Goal: Task Accomplishment & Management: Complete application form

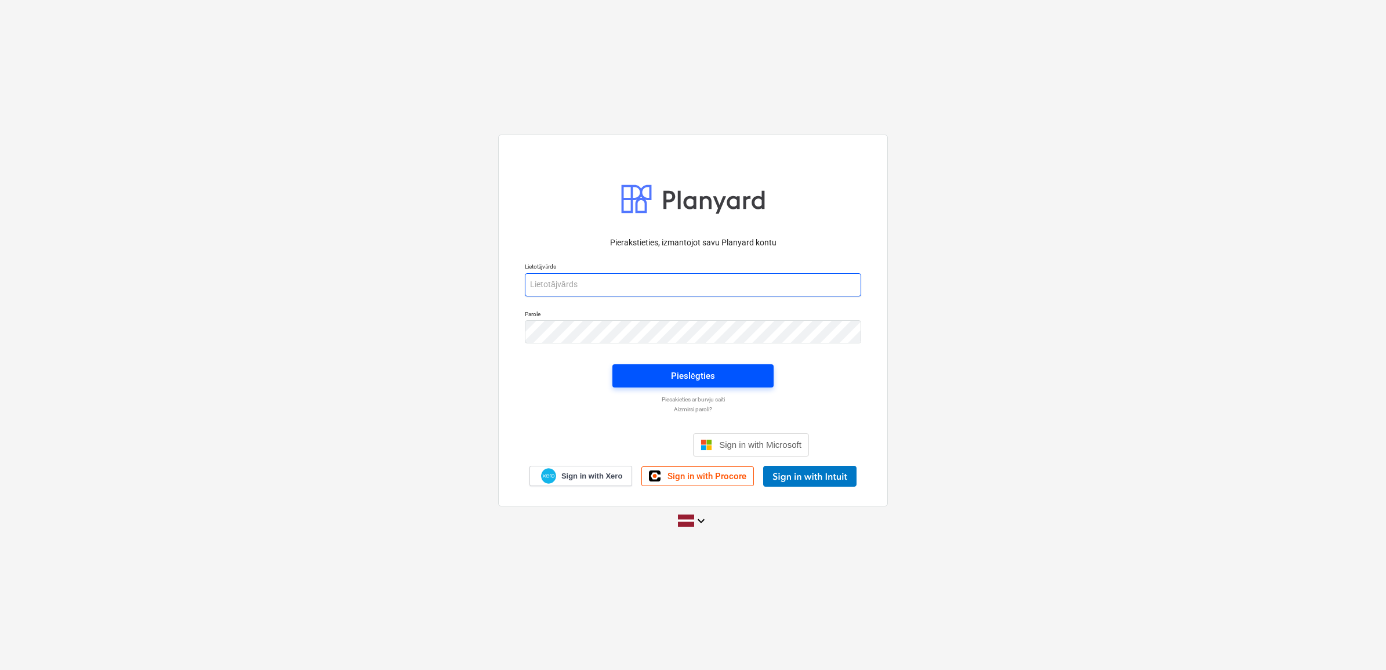
type input "[PERSON_NAME][EMAIL_ADDRESS][DOMAIN_NAME]"
click at [666, 370] on span "Pieslēgties" at bounding box center [692, 375] width 133 height 15
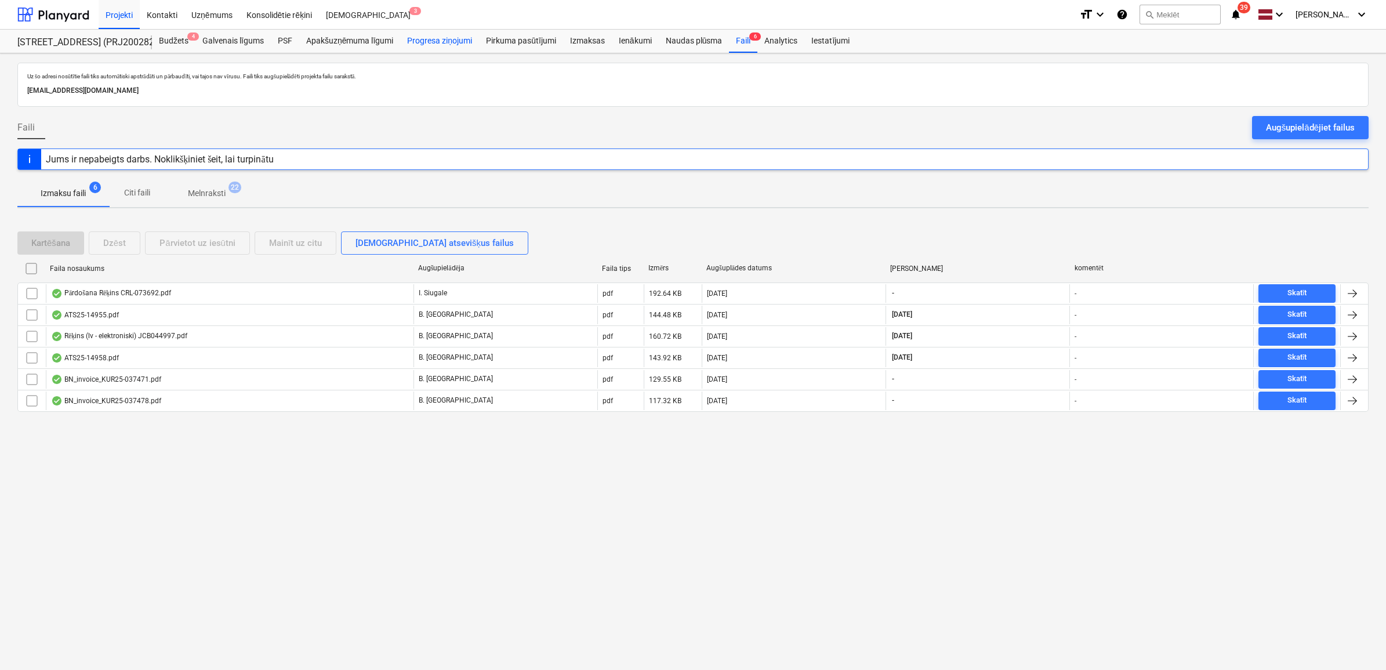
click at [448, 39] on div "Progresa ziņojumi" at bounding box center [439, 41] width 79 height 23
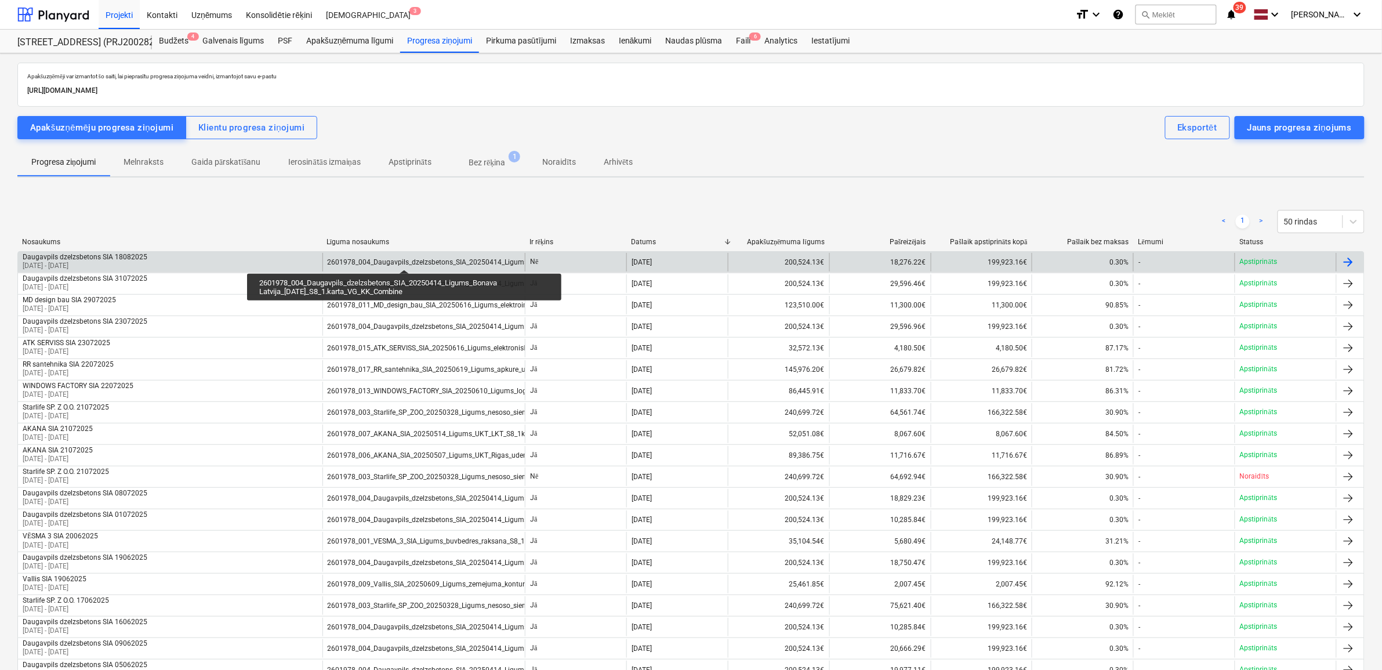
click at [404, 259] on div "2601978_004_Daugavpils_dzelzsbetons_SIA_20250414_Ligums_Bonava Latvija_[DATE]_S…" at bounding box center [510, 262] width 365 height 8
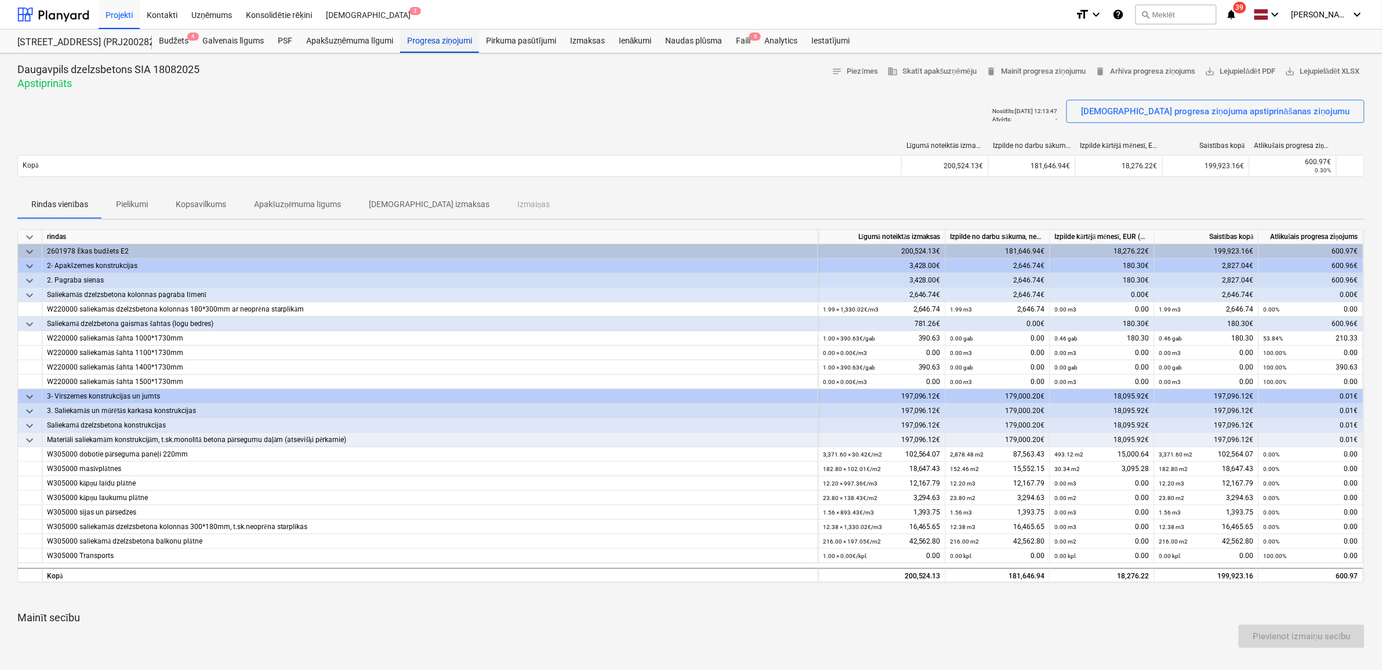
click at [438, 45] on div "Progresa ziņojumi" at bounding box center [439, 41] width 79 height 23
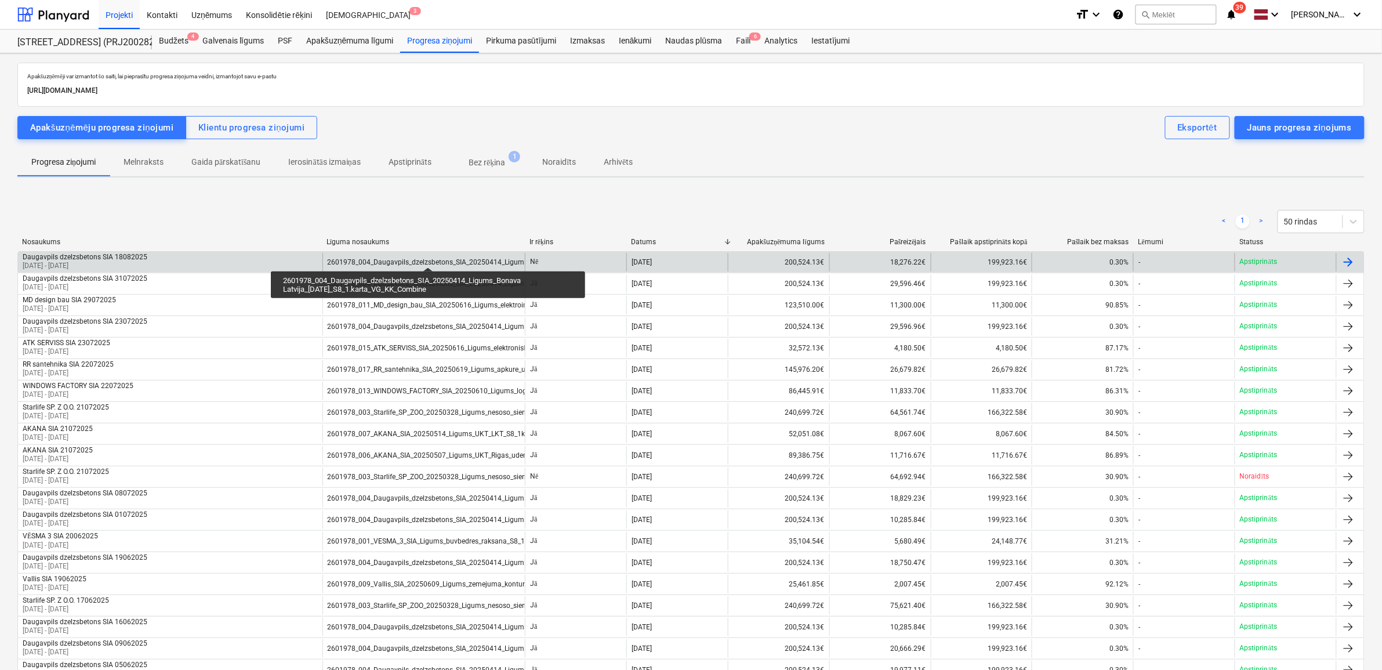
click at [428, 258] on div "2601978_004_Daugavpils_dzelzsbetons_SIA_20250414_Ligums_Bonava Latvija_[DATE]_S…" at bounding box center [510, 262] width 365 height 8
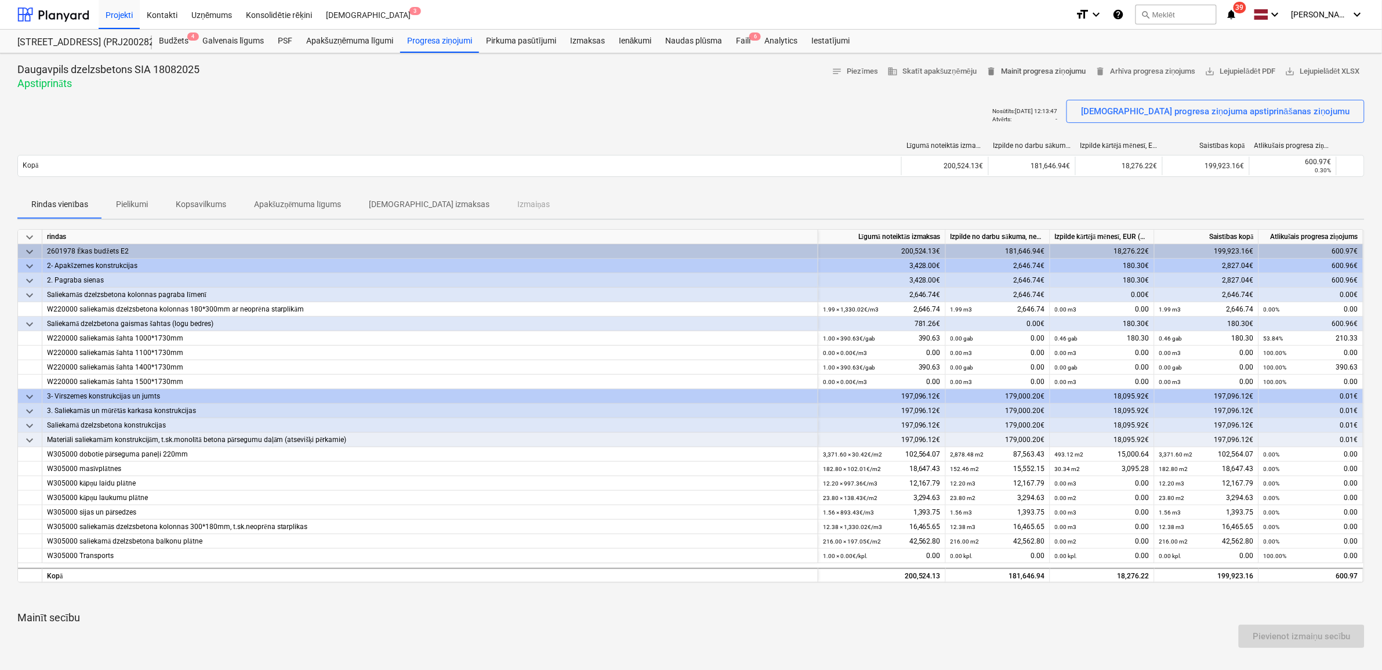
click at [1044, 72] on span "delete Mainīt progresa ziņojumu" at bounding box center [1036, 71] width 100 height 13
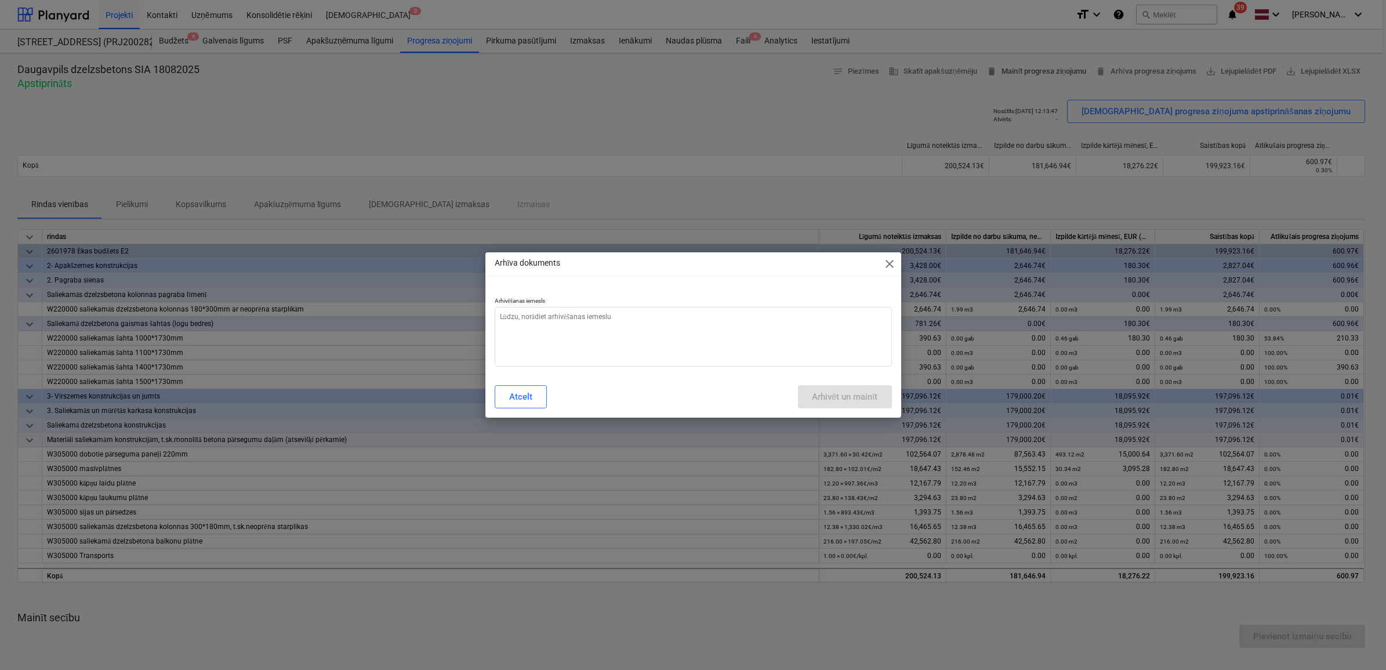
type textarea "x"
click at [556, 305] on p "Arhivēšanas iemesls" at bounding box center [693, 302] width 397 height 10
click at [551, 332] on textarea at bounding box center [693, 337] width 397 height 60
type textarea "J"
type textarea "x"
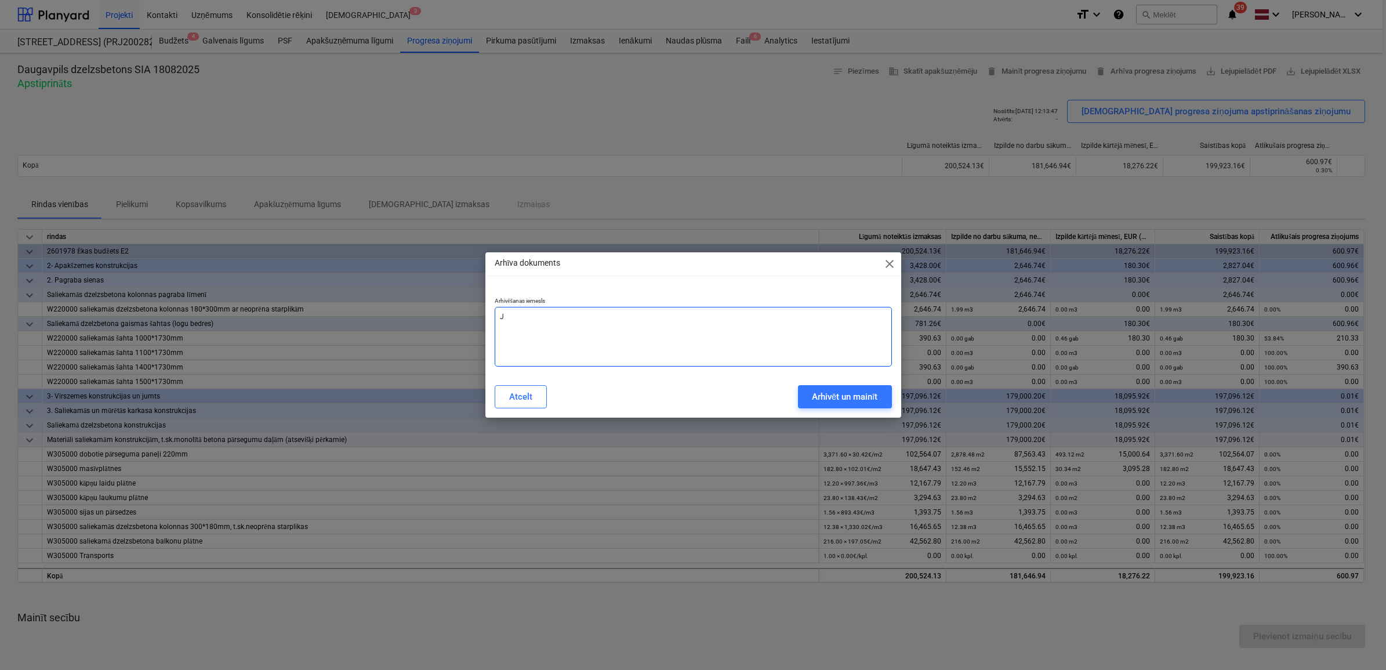
type textarea "x"
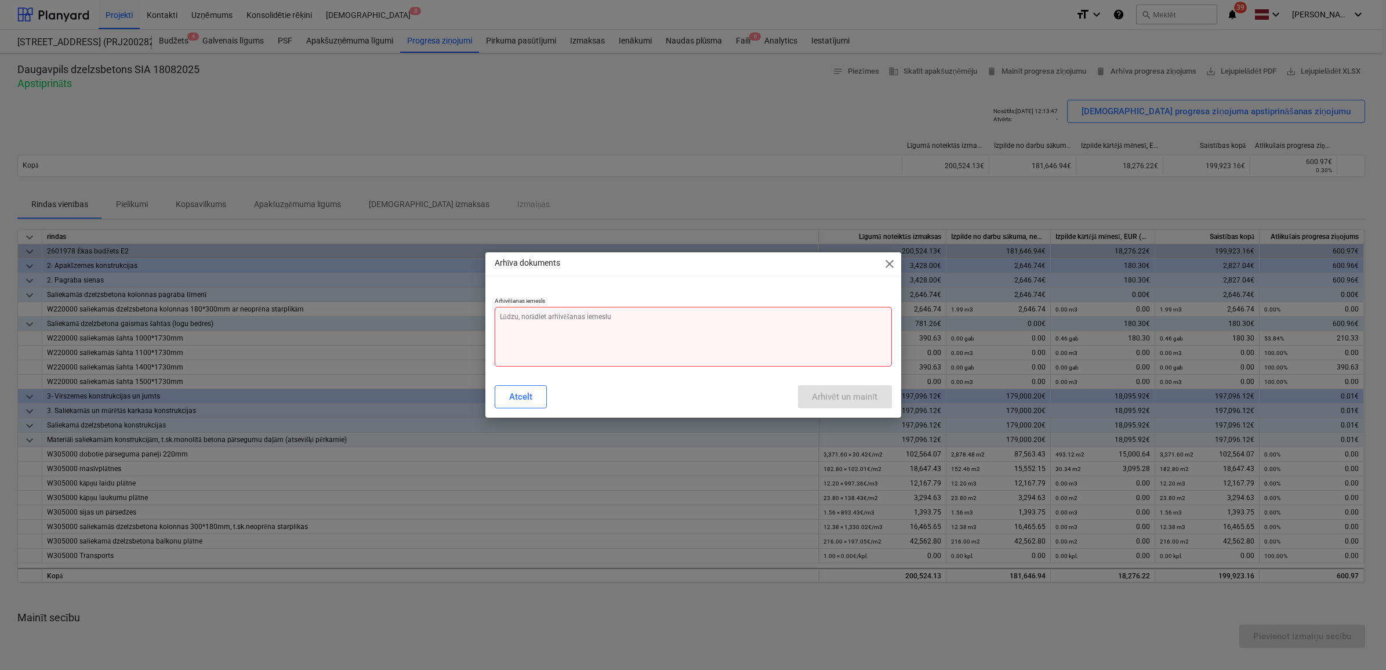
type textarea "N"
type textarea "x"
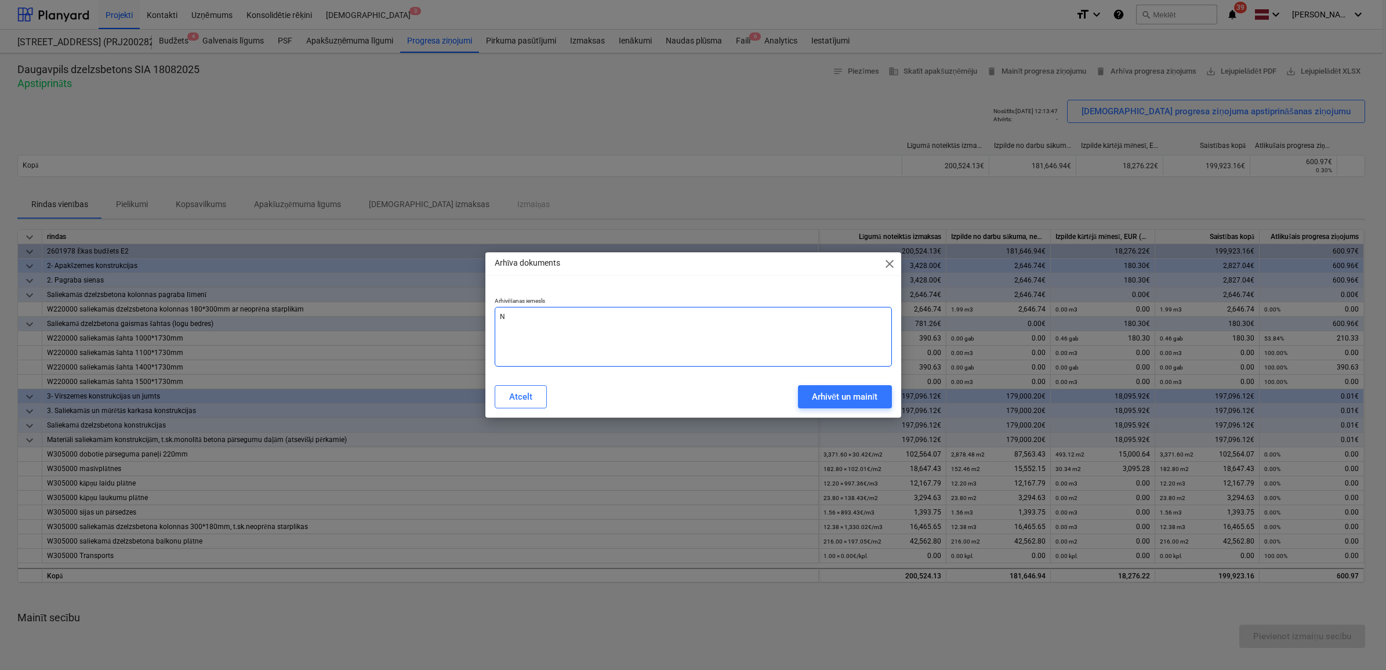
type textarea "Ne"
type textarea "x"
type textarea "Nep"
type textarea "x"
type textarea "Nepi"
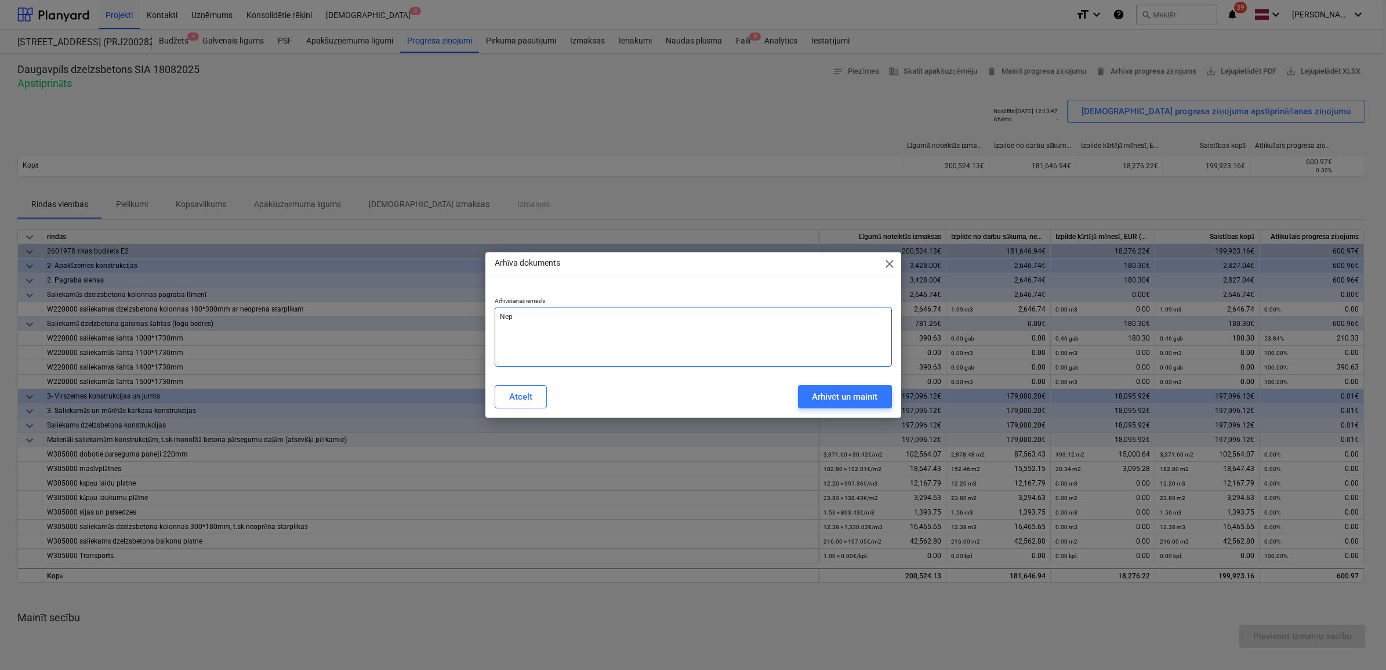
type textarea "x"
type textarea "Nepie"
type textarea "x"
type textarea "Nepiec"
type textarea "x"
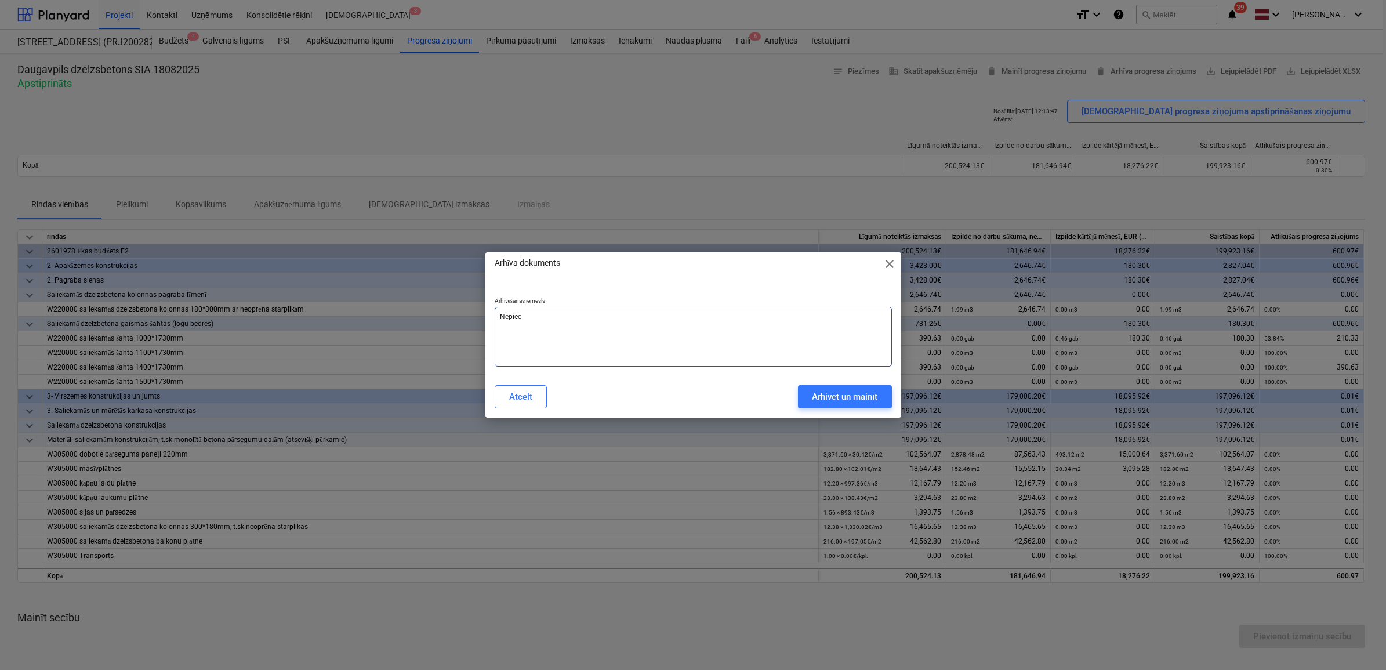
type textarea "Nepieci"
type textarea "x"
type textarea "Nepiecie"
type textarea "x"
type textarea "Nepiecieš"
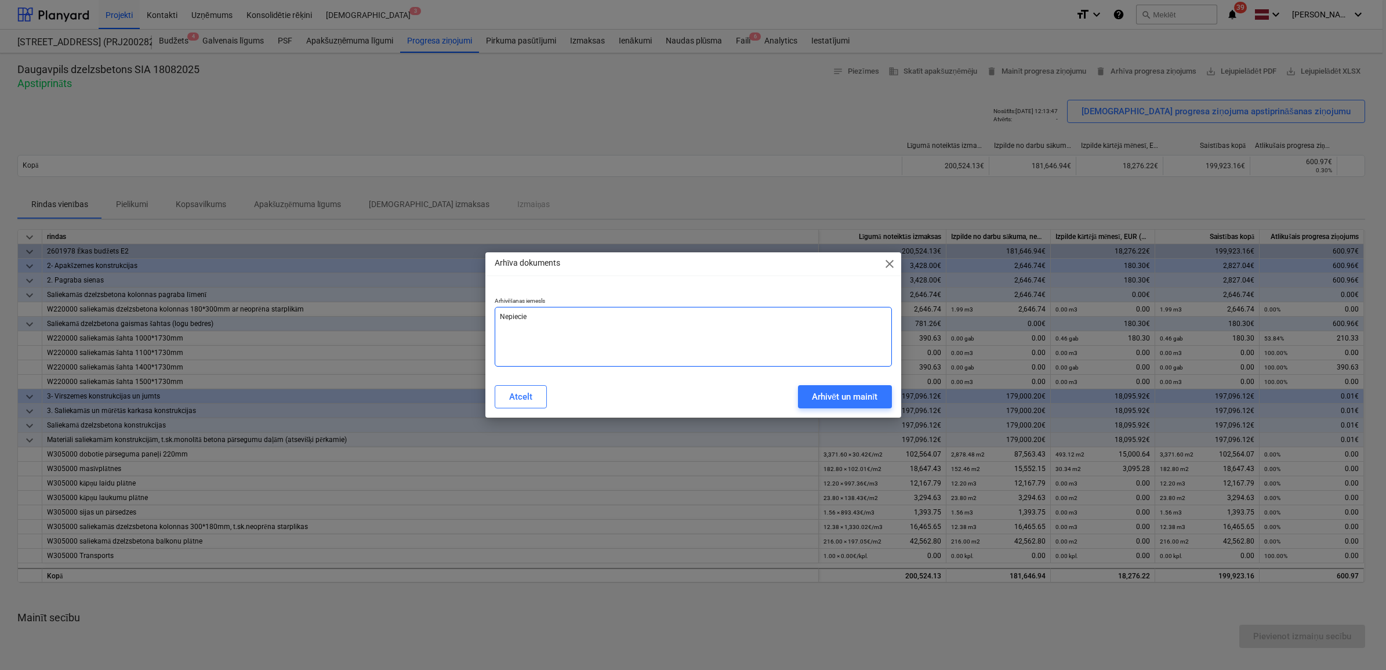
type textarea "x"
type textarea "Nepiecieša"
type textarea "x"
type textarea "Nepieciešam"
type textarea "x"
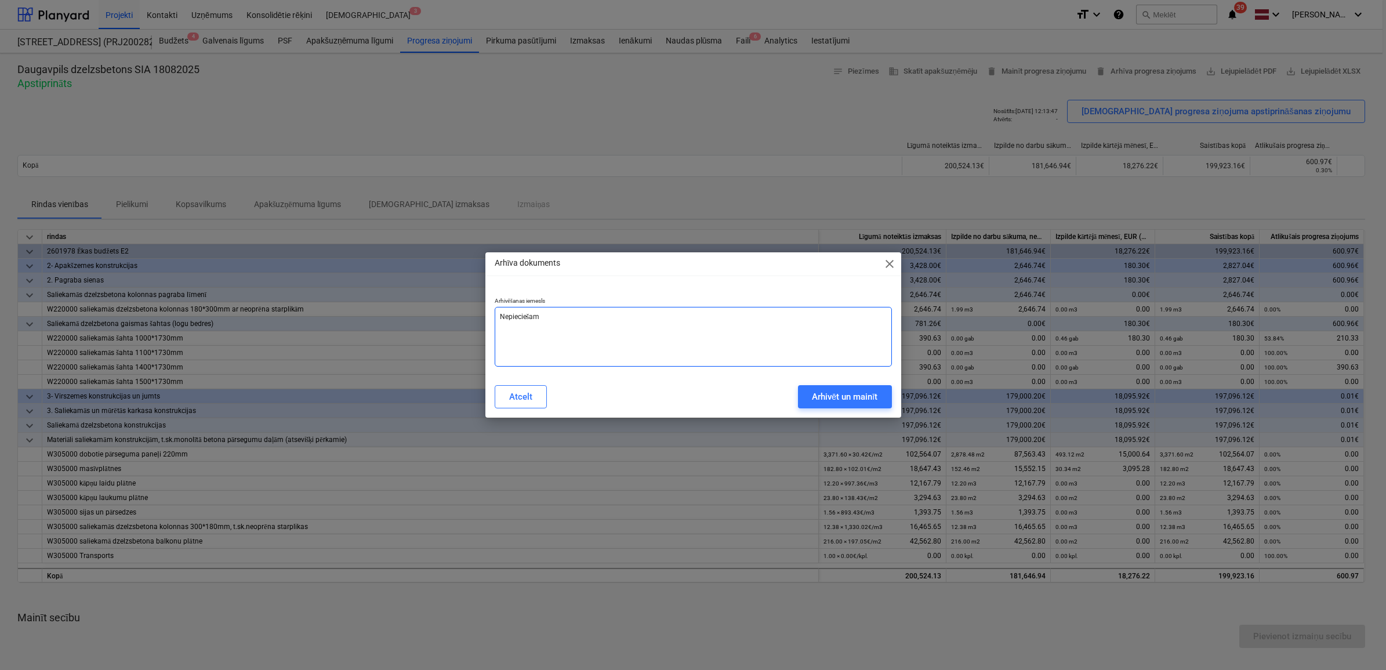
type textarea "Nepieciešams"
type textarea "x"
type textarea "Nepieciešams"
type textarea "x"
type textarea "Nepieciešams m"
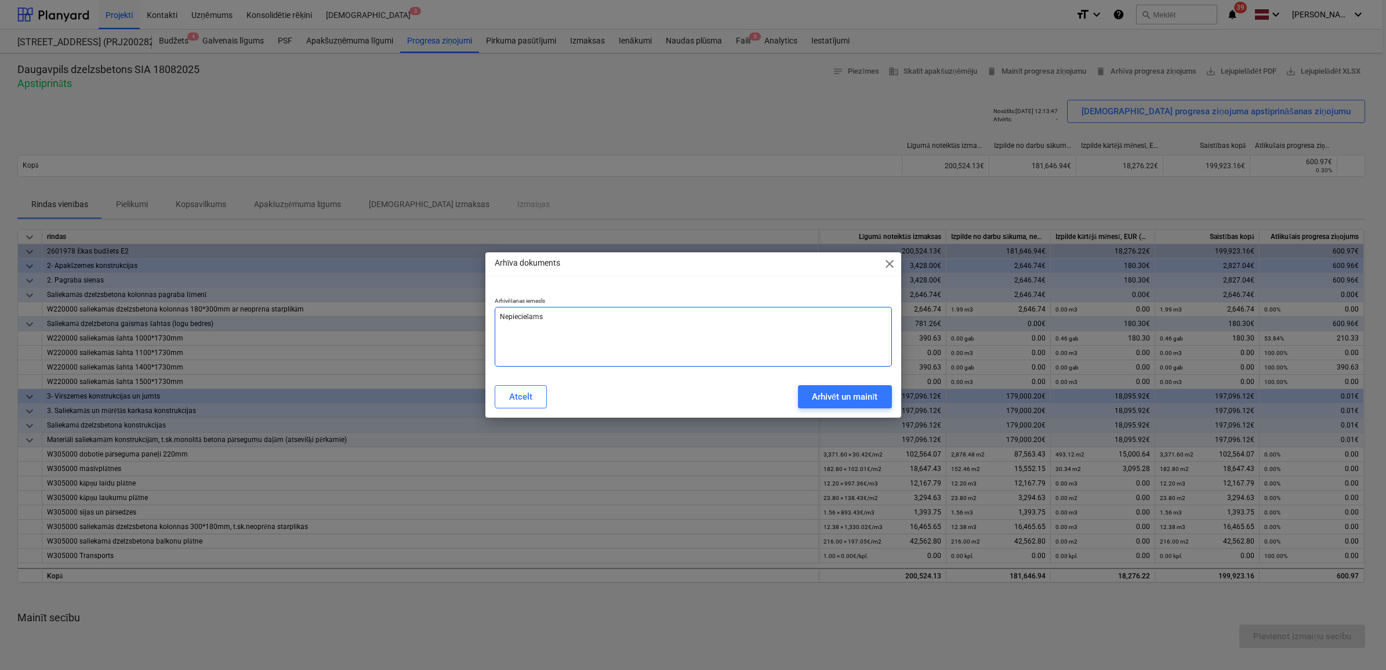
type textarea "x"
type textarea "Nepieciešams ma"
type textarea "x"
type textarea "Nepieciešams mai"
type textarea "x"
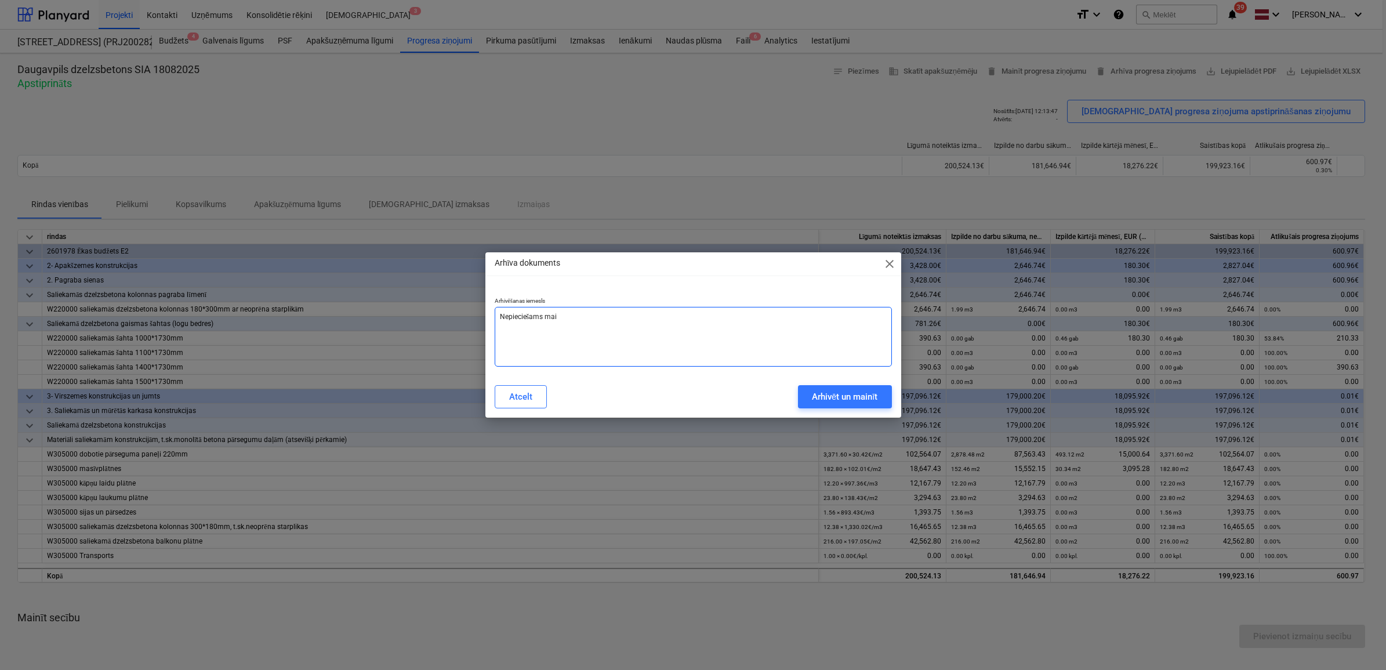
type textarea "Nepieciešams maiņ"
type textarea "x"
type textarea "Nepieciešams maiņi"
type textarea "x"
type textarea "Nepieciešams maiņ"
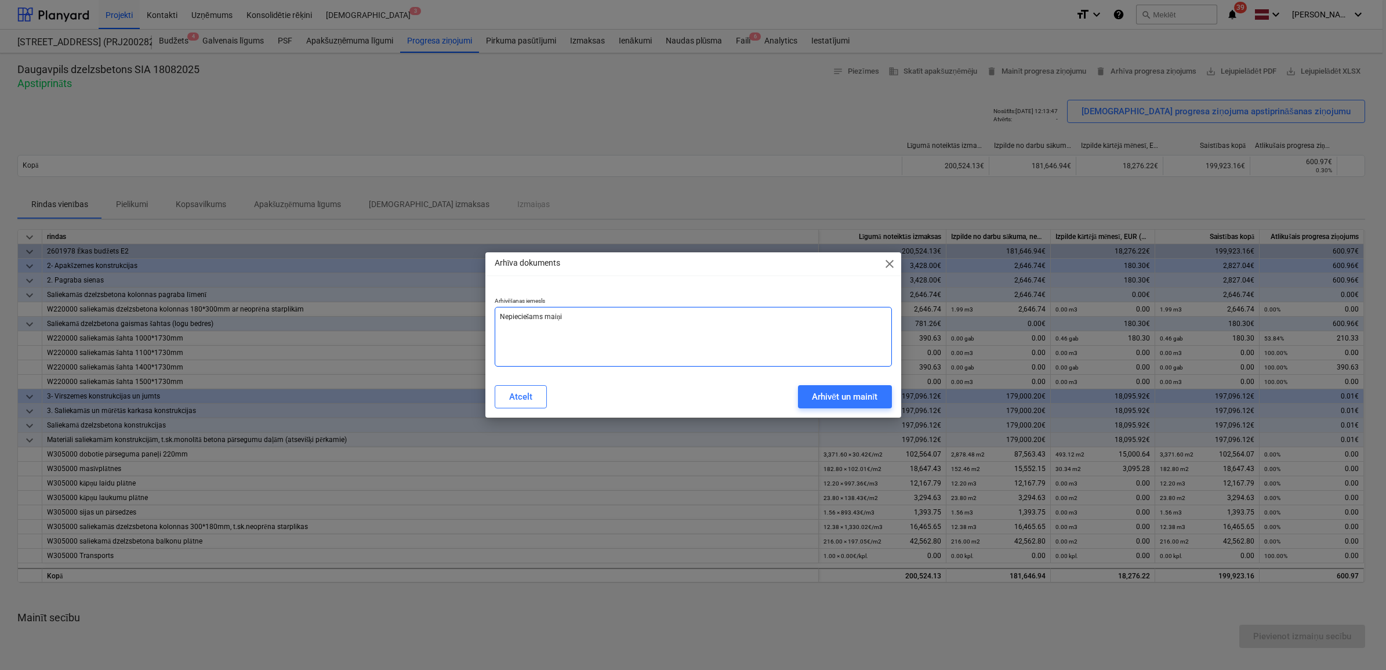
type textarea "x"
type textarea "Nepieciešams mai"
type textarea "x"
type textarea "Nepieciešams main"
type textarea "x"
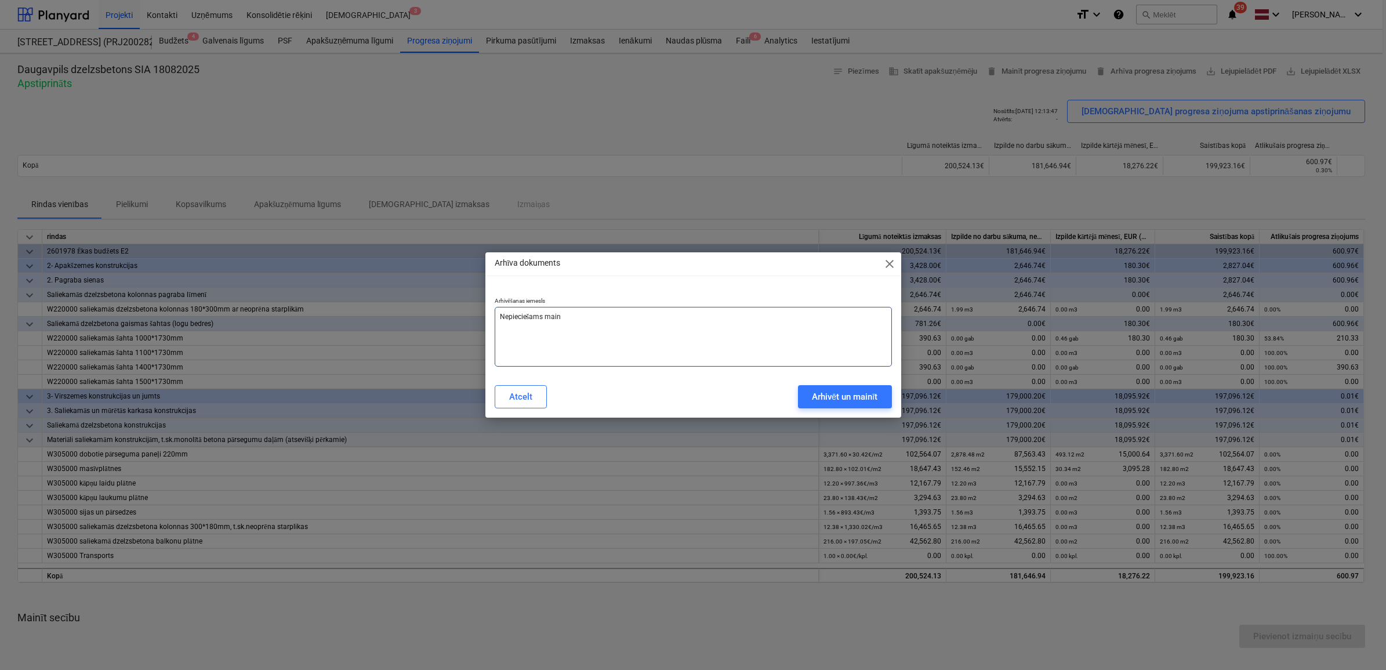
type textarea "Nepieciešams mainī"
type textarea "x"
type textarea "Nepieciešams mainīt"
type textarea "x"
type textarea "Nepieciešams mainīt"
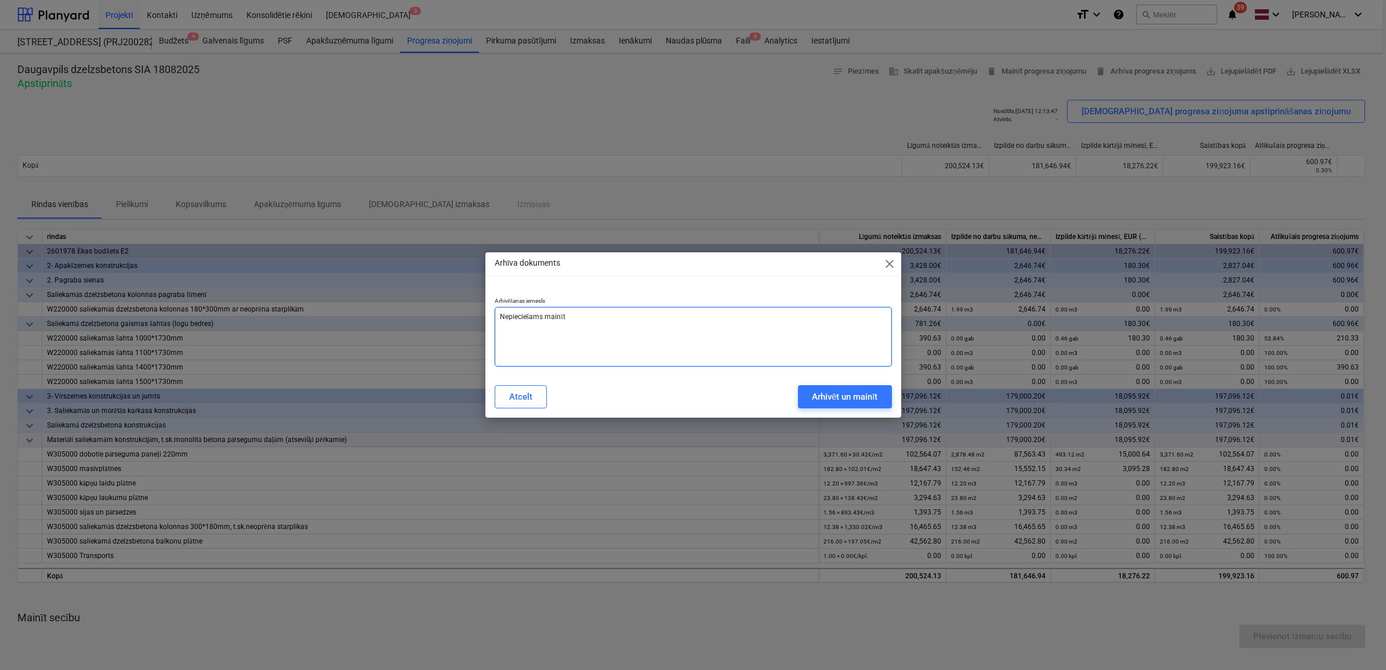
type textarea "x"
type textarea "Nepieciešams mainīt i"
type textarea "x"
type textarea "Nepieciešams mainīt iz"
type textarea "x"
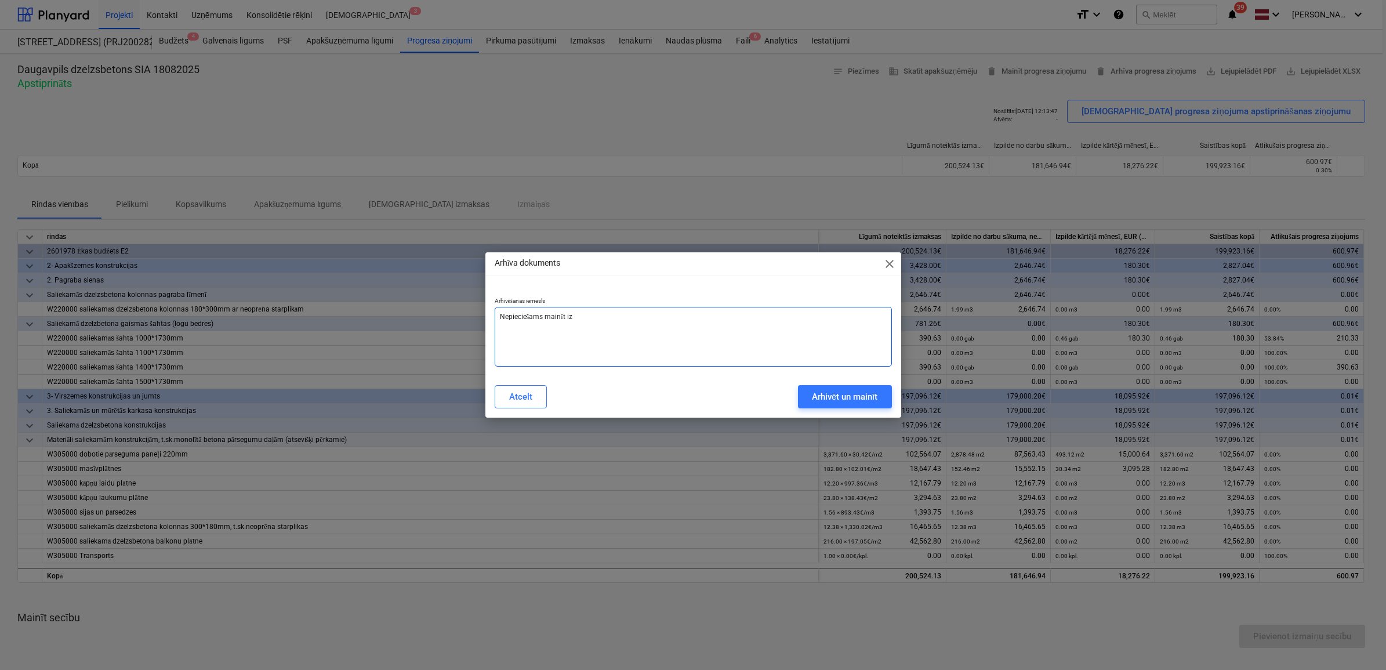
type textarea "Nepieciešams mainīt izp"
type textarea "x"
type textarea "Nepieciešams mainīt izpi"
type textarea "x"
type textarea "Nepieciešams mainīt izpil"
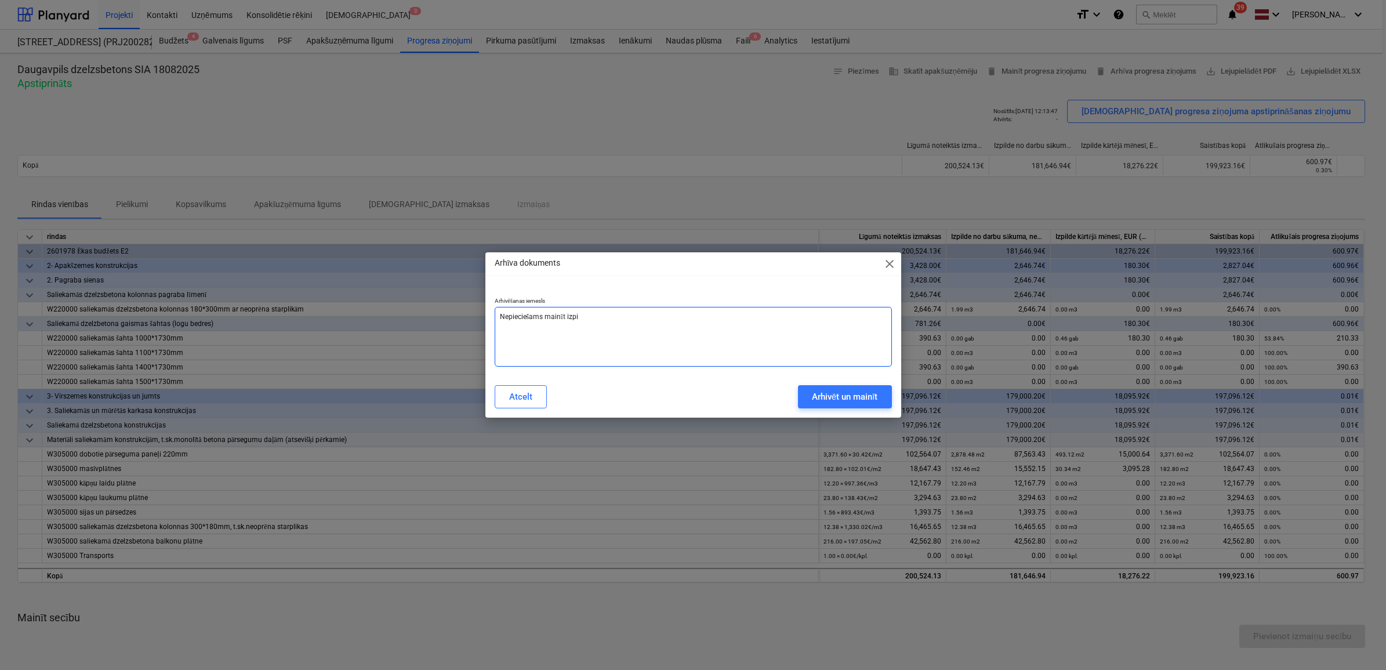
type textarea "x"
type textarea "Nepieciešams mainīt izpild"
type textarea "x"
type textarea "Nepieciešams mainīt izpildi"
type textarea "x"
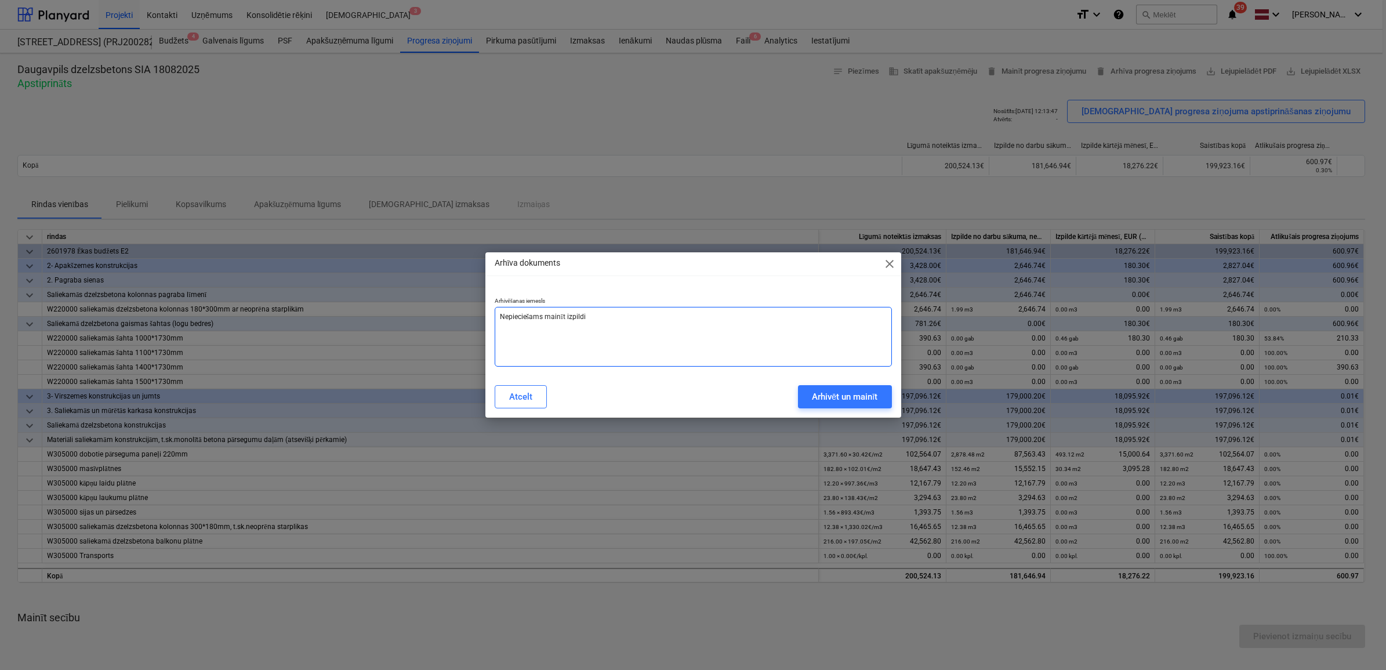
type textarea "Nepieciešams mainīt izpildi,"
type textarea "x"
type textarea "Nepieciešams mainīt izpildi,"
type textarea "x"
type textarea "Nepieciešams mainīt izpildi, l"
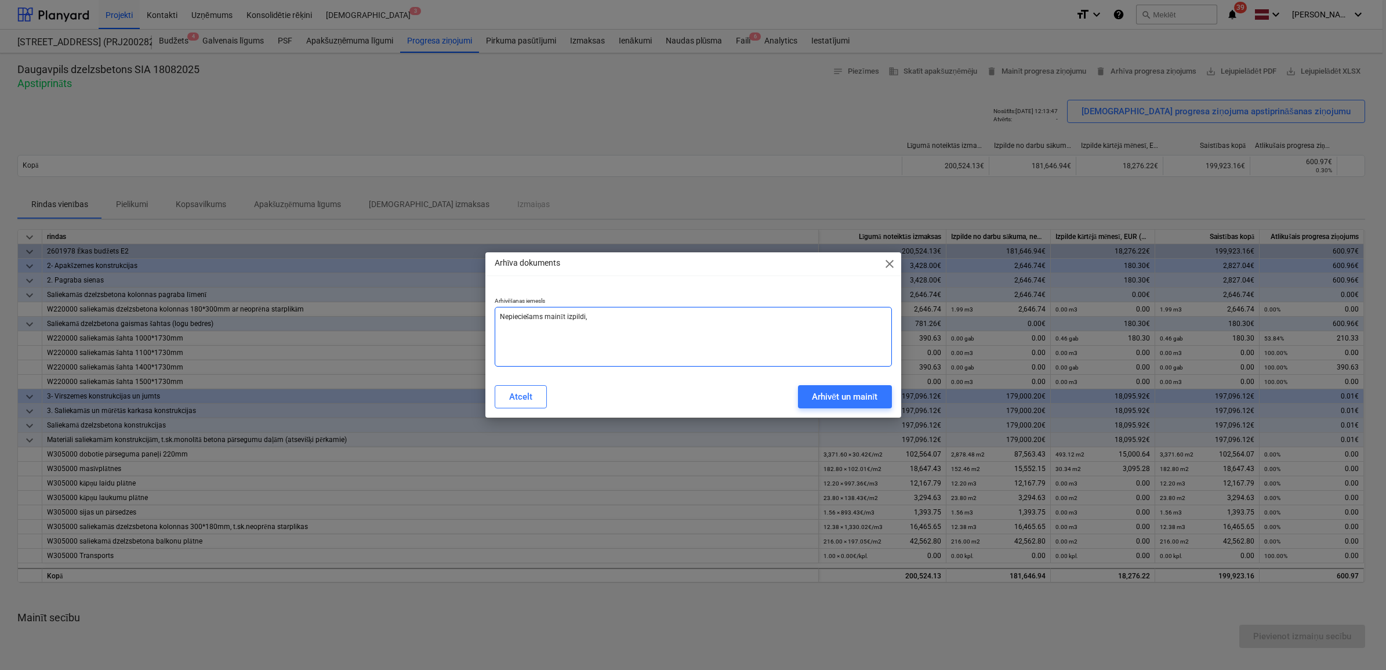
type textarea "x"
type textarea "Nepieciešams mainīt izpildi, la"
type textarea "x"
type textarea "Nepieciešams mainīt izpildi, lai"
type textarea "x"
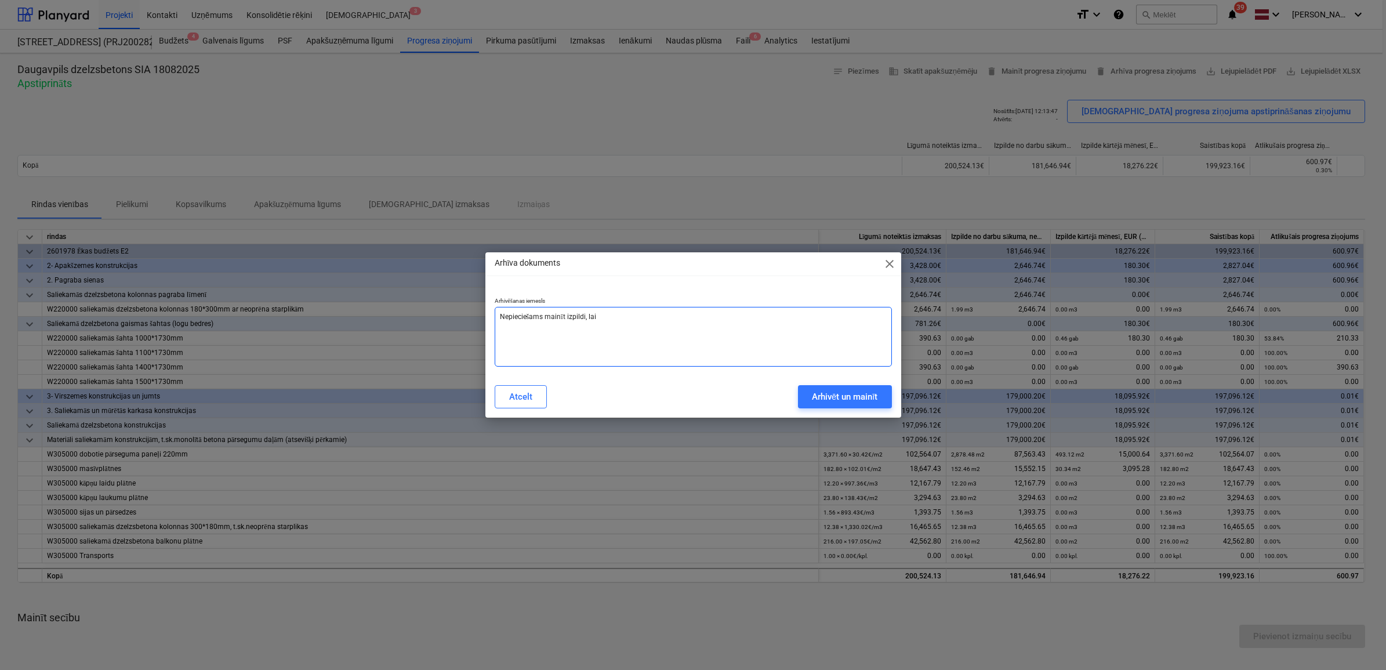
type textarea "Nepieciešams mainīt izpildi, lai"
type textarea "x"
type textarea "Nepieciešams mainīt izpildi, lai v"
type textarea "x"
type textarea "Nepieciešams mainīt izpildi, lai va"
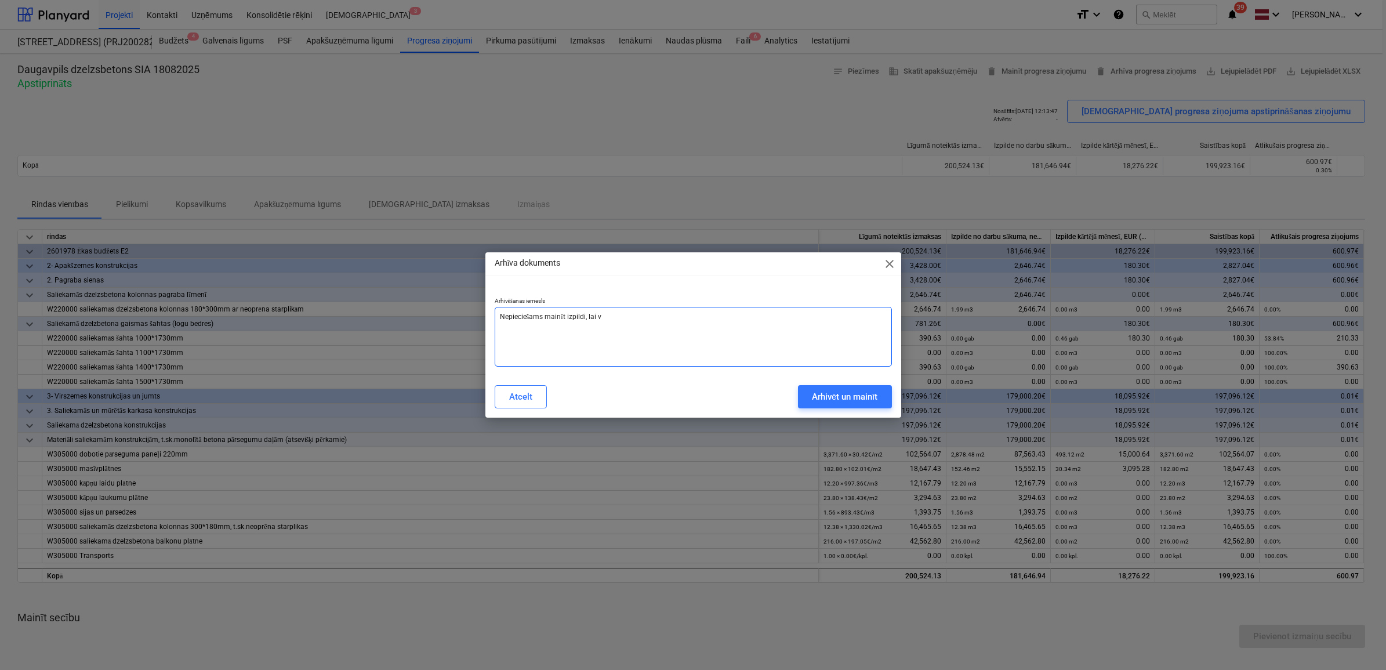
type textarea "x"
type textarea "Nepieciešams mainīt izpildi, lai var"
type textarea "x"
type textarea "Nepieciešams mainīt izpildi, lai varē"
type textarea "x"
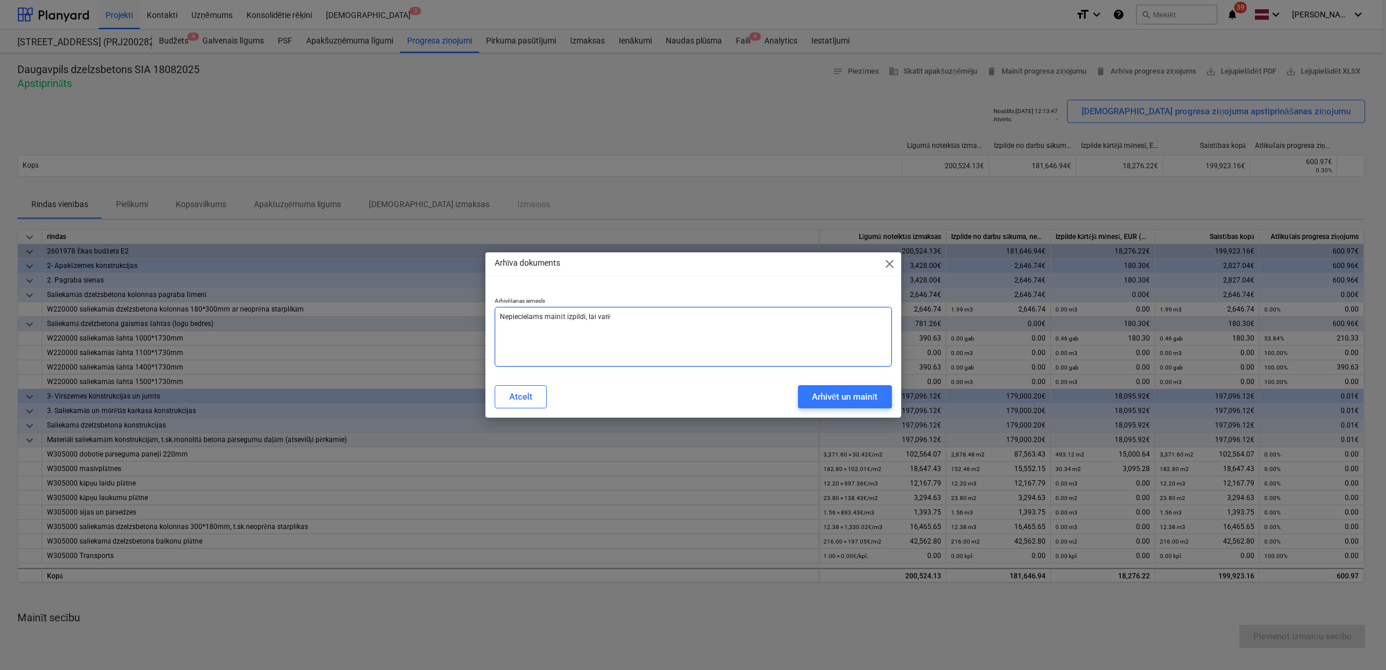
type textarea "Nepieciešams mainīt izpildi, lai varēt"
type textarea "x"
type textarea "Nepieciešams mainīt izpildi, lai varētu"
type textarea "x"
type textarea "Nepieciešams mainīt izpildi, lai varētu"
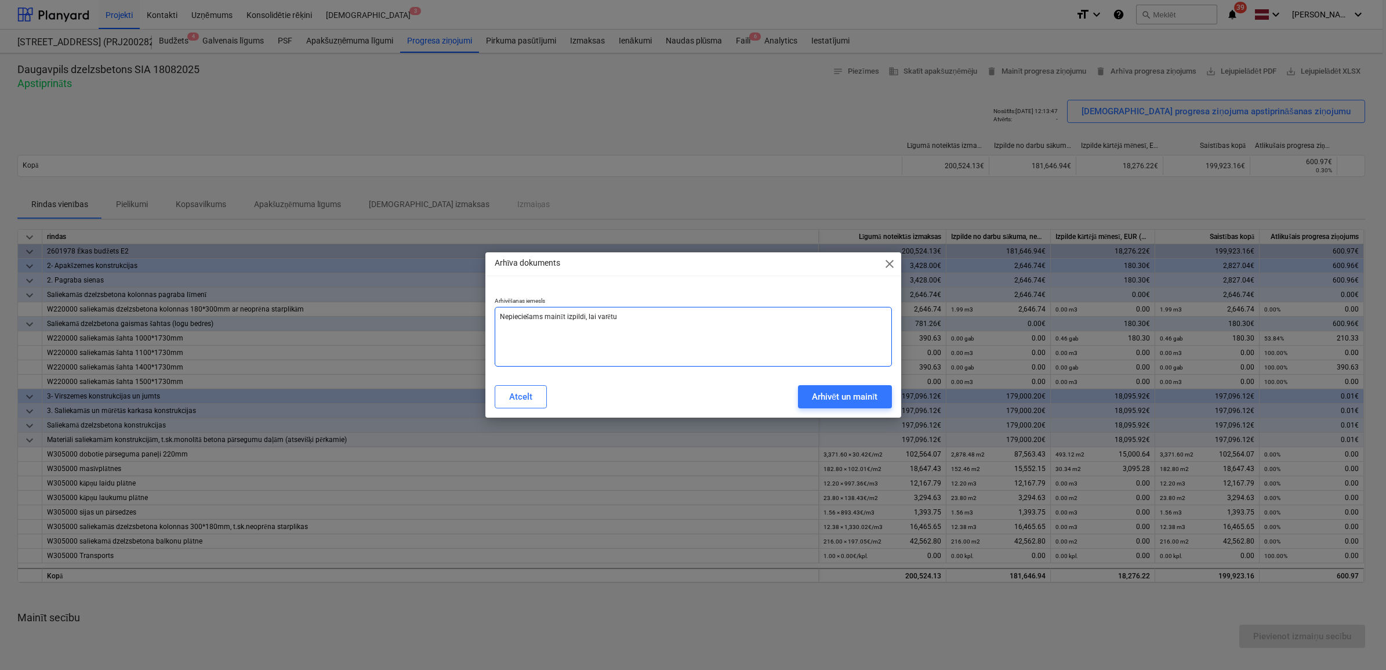
type textarea "x"
type textarea "Nepieciešams mainīt izpildi, lai varētu i"
type textarea "x"
type textarea "Nepieciešams mainīt izpildi, lai varētu iz"
type textarea "x"
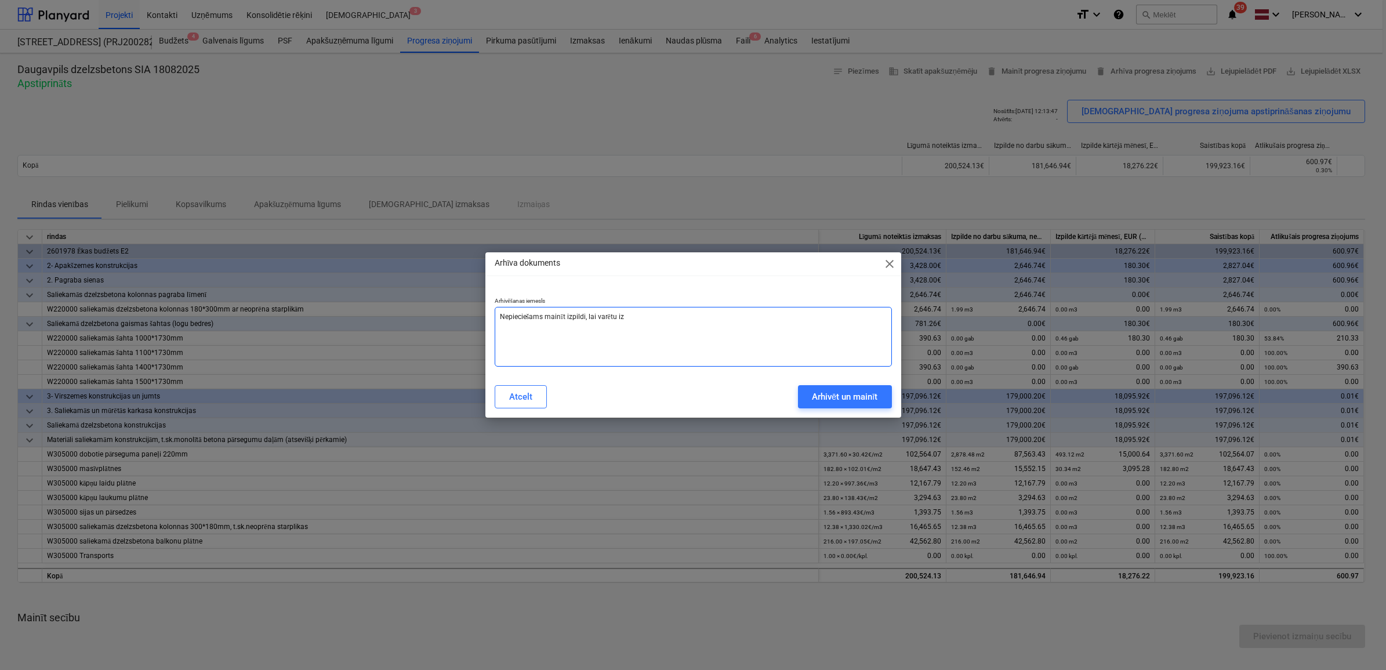
type textarea "Nepieciešams mainīt izpildi, lai varētu iz\"
type textarea "x"
type textarea "Nepieciešams mainīt izpildi, lai varētu iz"
type textarea "x"
type textarea "Nepieciešams mainīt izpildi, lai varētu izņ"
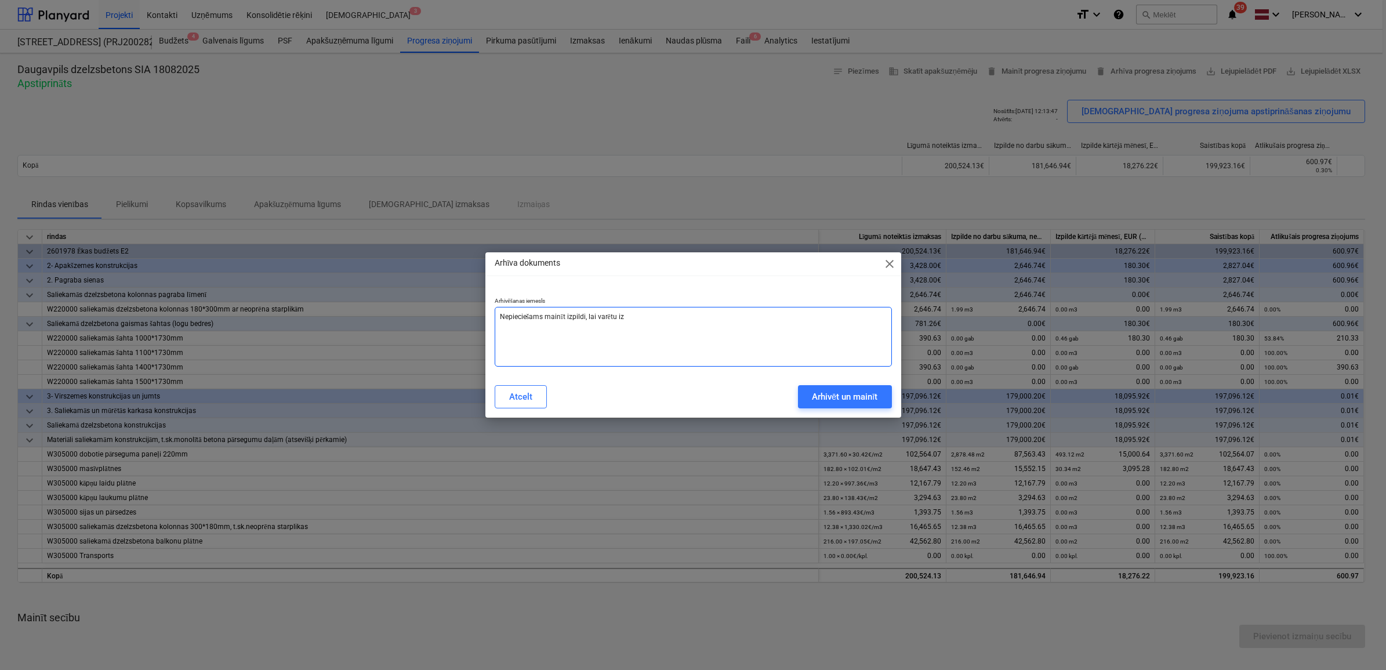
type textarea "x"
type textarea "Nepieciešams mainīt izpildi, lai varētu izņe"
type textarea "x"
type textarea "Nepieciešams mainīt izpildi, lai varētu izņem"
type textarea "x"
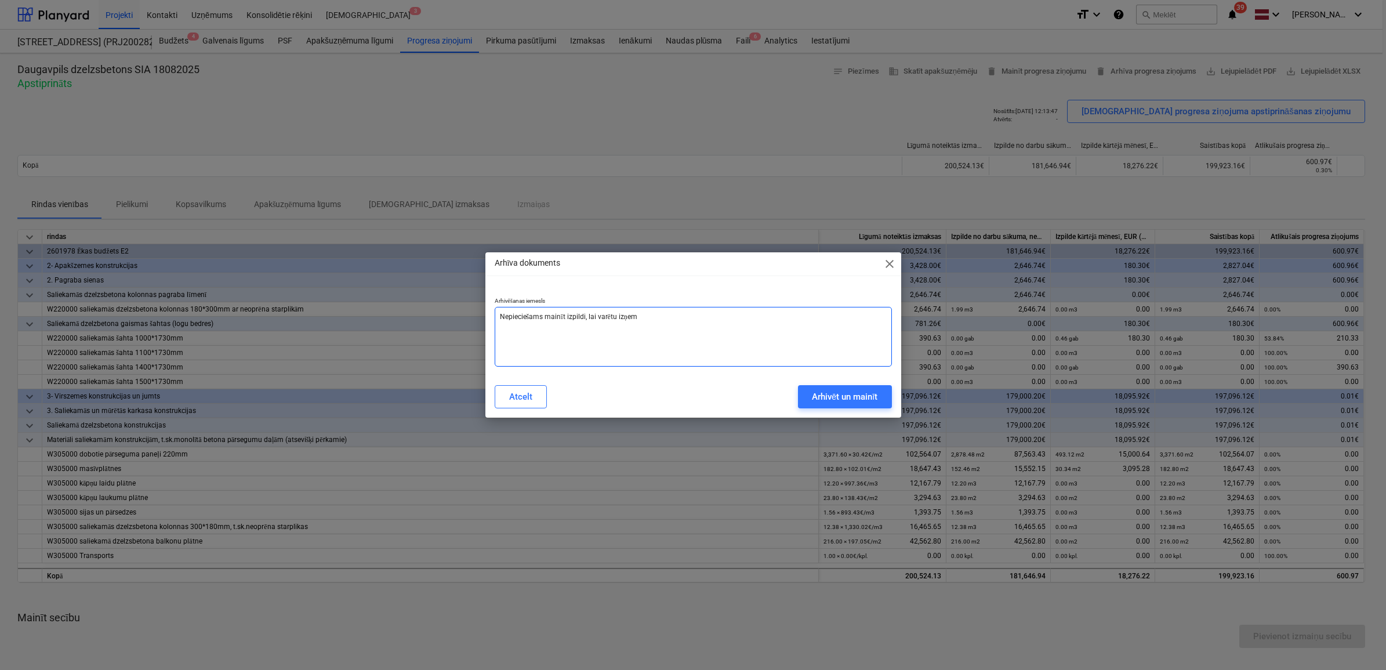
type textarea "Nepieciešams mainīt izpildi, lai varētu izņemt"
type textarea "x"
type textarea "Nepieciešams mainīt izpildi, lai varētu izņemt"
type textarea "x"
type textarea "Nepieciešams mainīt izpildi, lai varētu izņemt v"
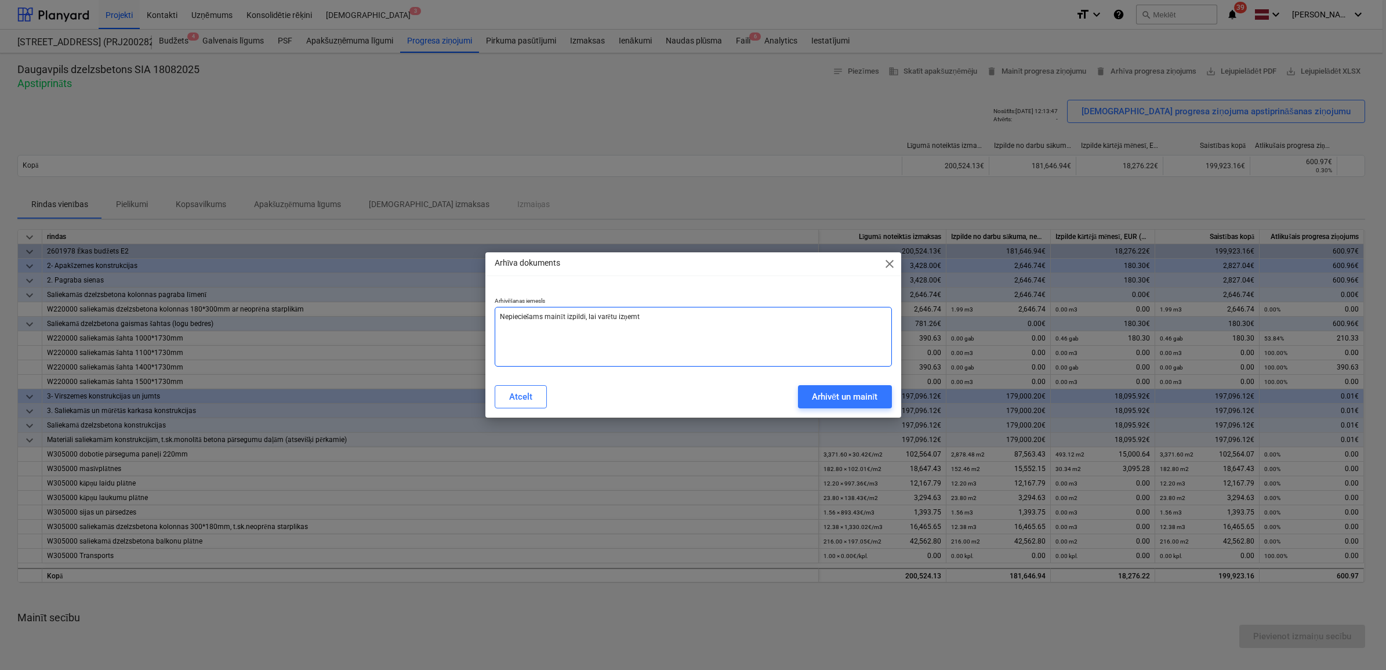
type textarea "x"
type textarea "Nepieciešams mainīt izpildi, lai varētu izņemt vi"
type textarea "x"
type textarea "Nepieciešams mainīt izpildi, lai varētu izņemt vis"
type textarea "x"
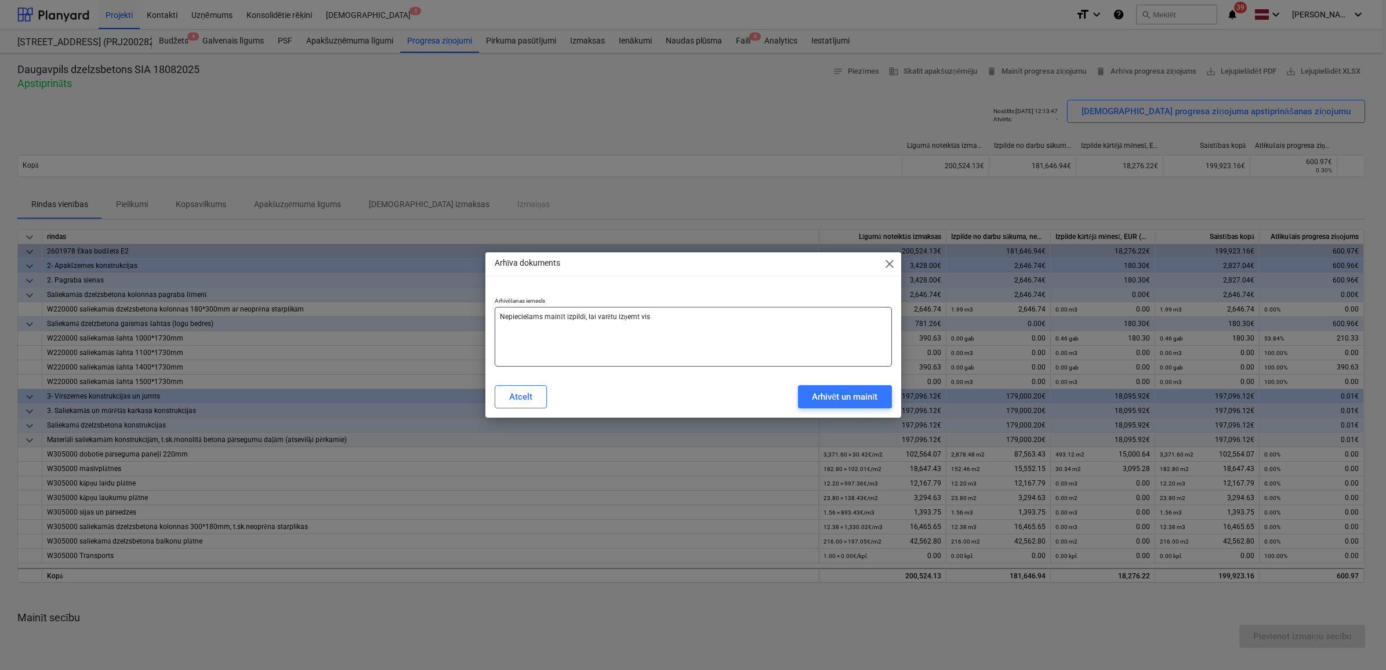
type textarea "Nepieciešams mainīt izpildi, lai varētu izņemt visu"
type textarea "x"
type textarea "Nepieciešams mainīt izpildi, lai varētu izņemt visu"
type textarea "x"
type textarea "Nepieciešams mainīt izpildi, lai varētu izņemt visu a"
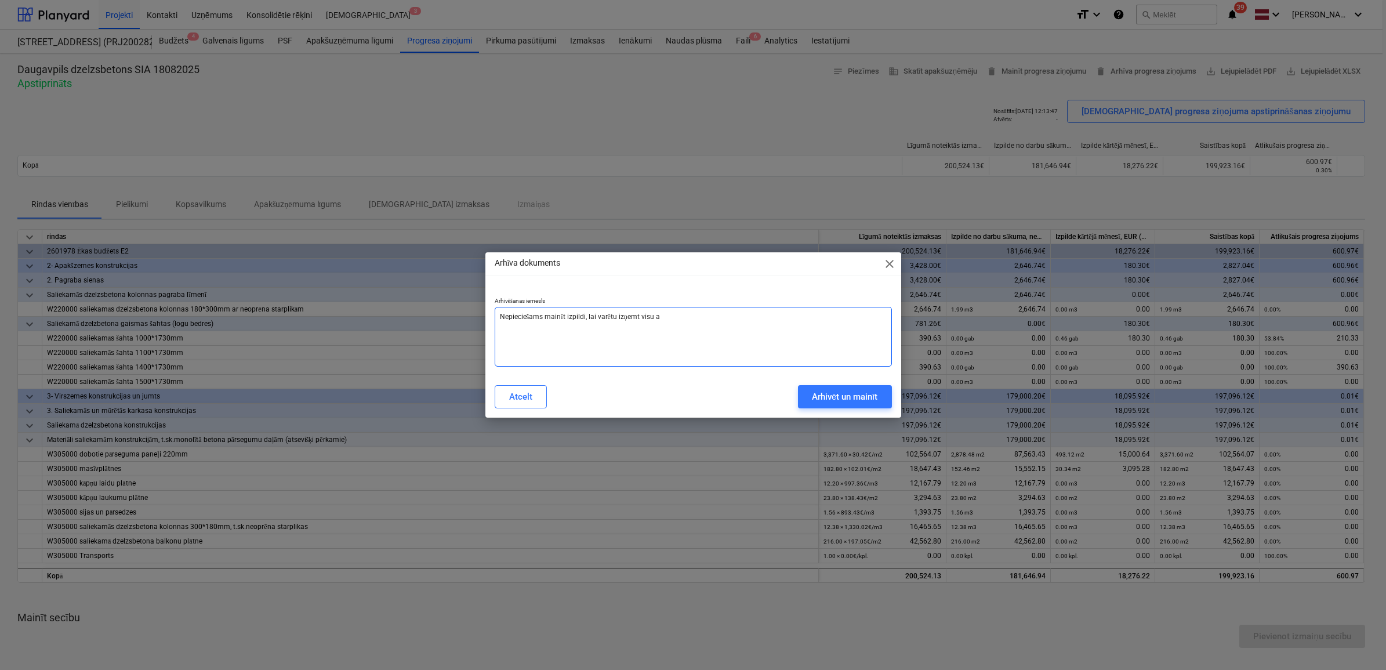
type textarea "x"
type textarea "Nepieciešams mainīt izpildi, lai varētu izņemt visu av"
type textarea "x"
type textarea "Nepieciešams mainīt izpildi, lai varētu izņemt visu ava"
type textarea "x"
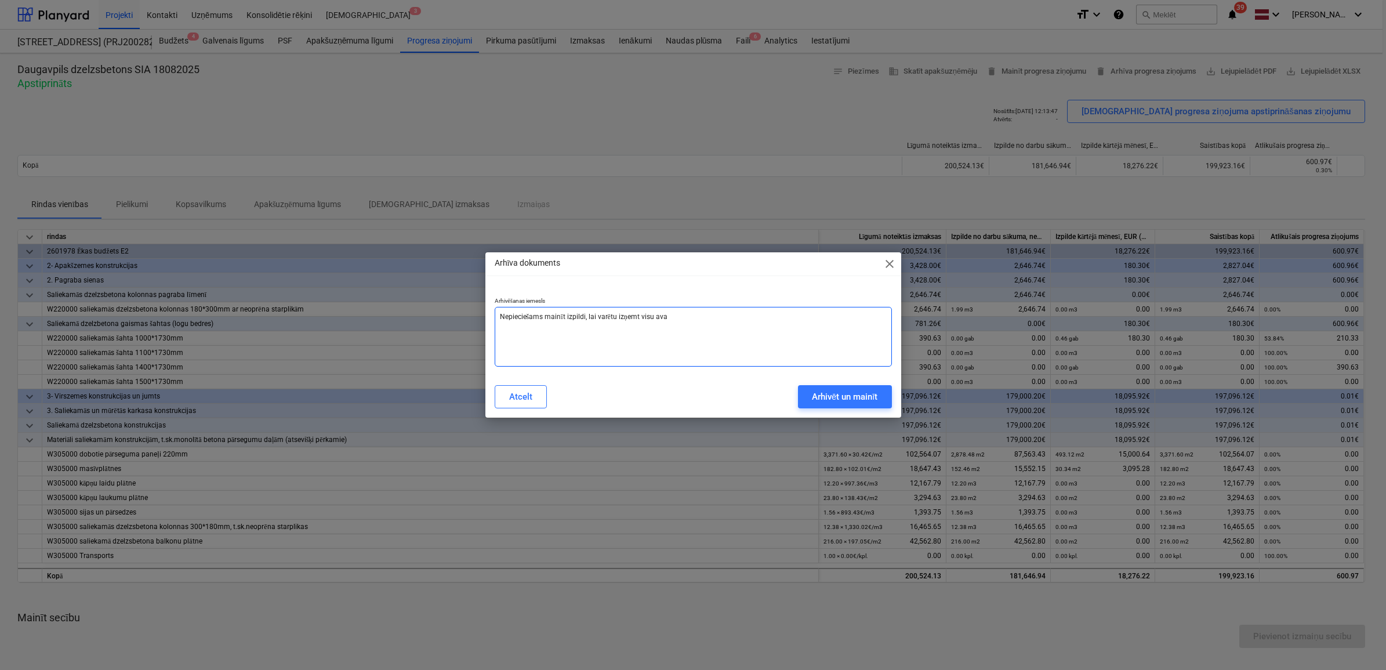
type textarea "Nepieciešams mainīt izpildi, lai varētu izņemt visu avan"
type textarea "x"
type textarea "Nepieciešams mainīt izpildi, lai varētu izņemt visu avans"
type textarea "x"
type textarea "Nepieciešams mainīt izpildi, lai varētu izņemt visu avansu"
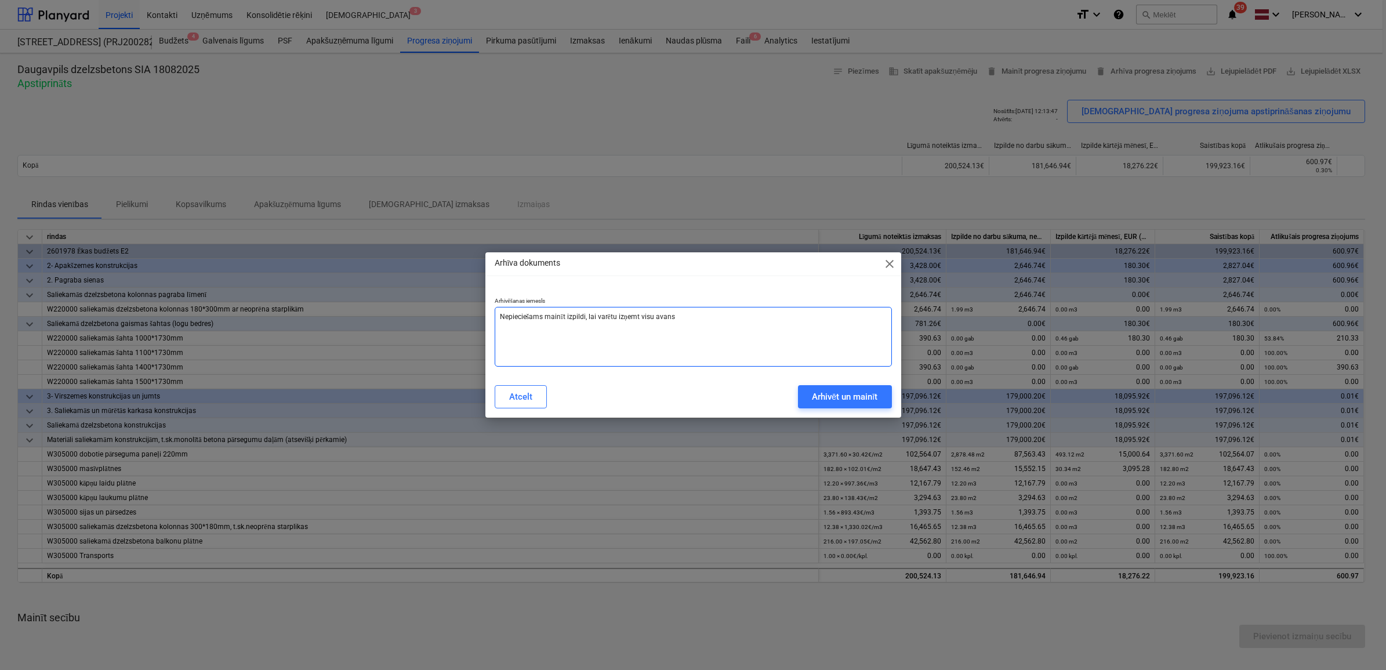
type textarea "x"
type textarea "Nepieciešams mainīt izpildi, lai varētu izņemt visu avansu"
type textarea "x"
type textarea "Nepieciešams mainīt izpildi, lai varētu izņemt visu avansu u"
type textarea "x"
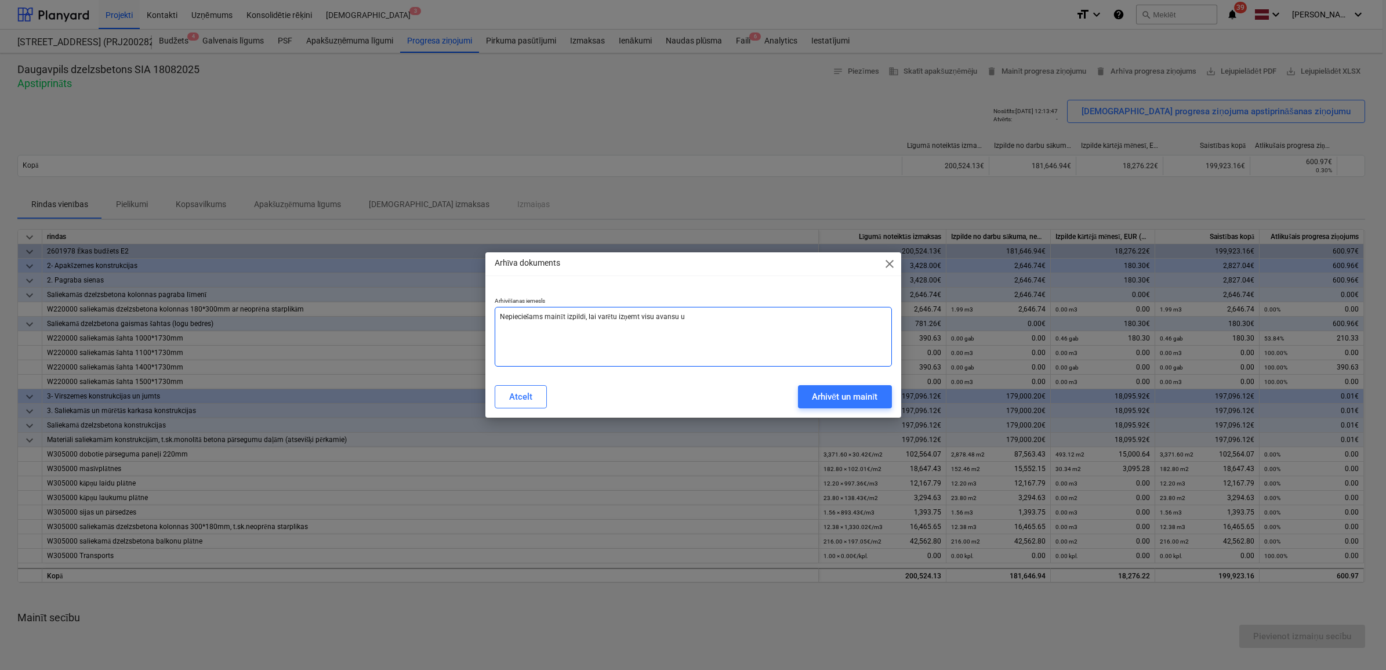
type textarea "Nepieciešams mainīt izpildi, lai varētu izņemt visu avansu un"
type textarea "x"
type textarea "Nepieciešams mainīt izpildi, lai varētu izņemt visu avansu un"
type textarea "x"
type textarea "Nepieciešams mainīt izpildi, lai varētu izņemt visu avansu un"
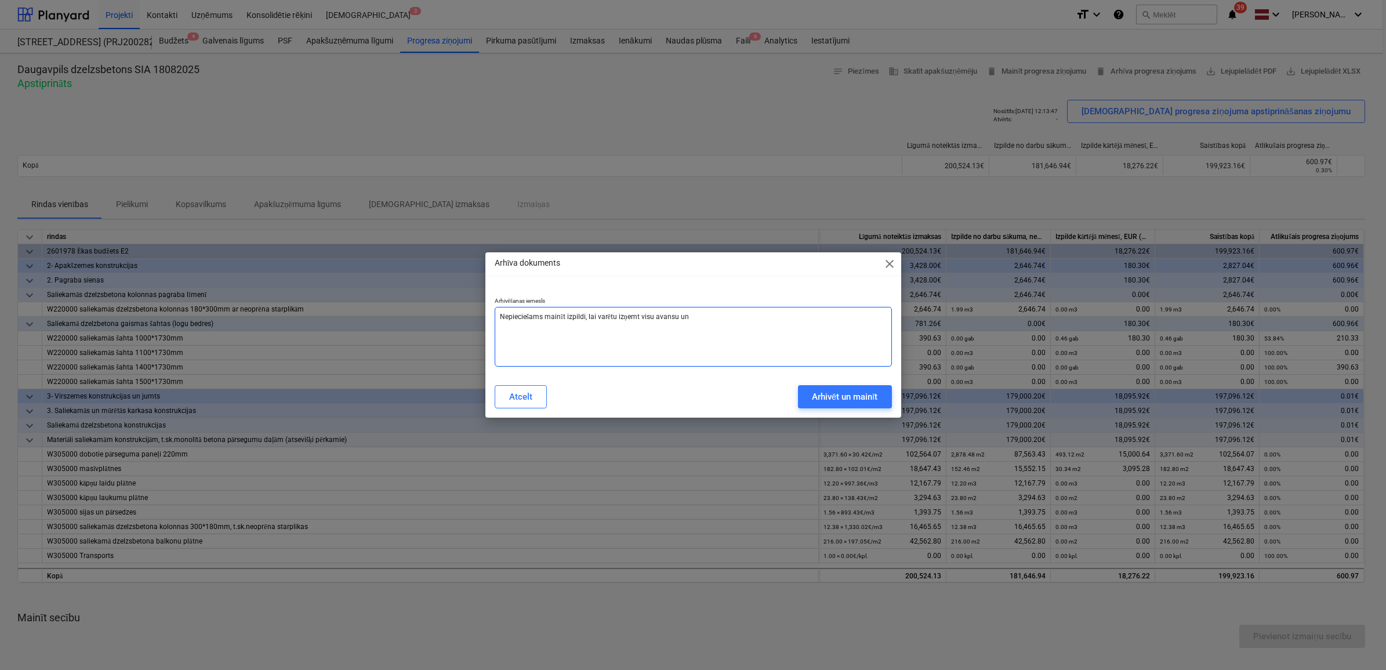
type textarea "x"
type textarea "Nepieciešams mainīt izpildi, lai varētu izņemt visu avansu u"
type textarea "x"
type textarea "Nepieciešams mainīt izpildi, lai varētu izņemt visu avansu"
type textarea "x"
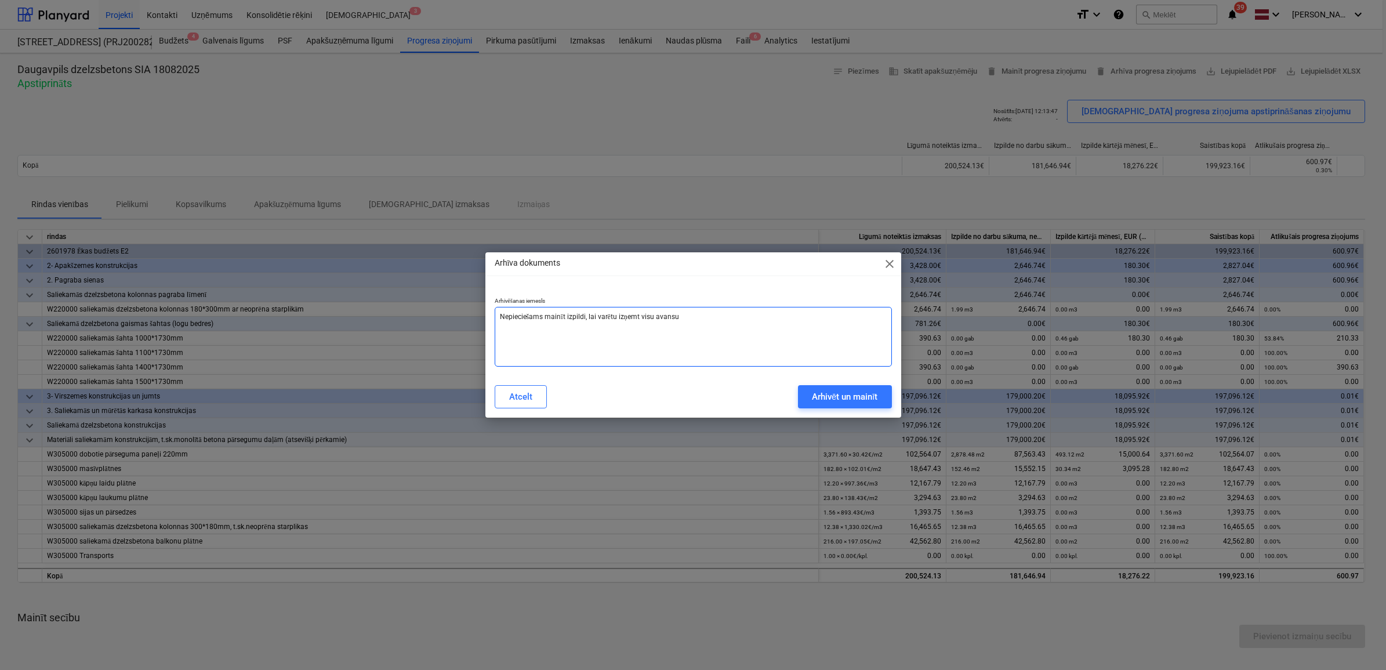
type textarea "Nepieciešams mainīt izpildi, lai varētu izņemt visu avansu"
type textarea "x"
type textarea "Nepieciešams mainīt izpildi, lai varētu izņemt visu avansu"
click at [848, 401] on div "Arhivēt un mainīt" at bounding box center [845, 396] width 66 height 15
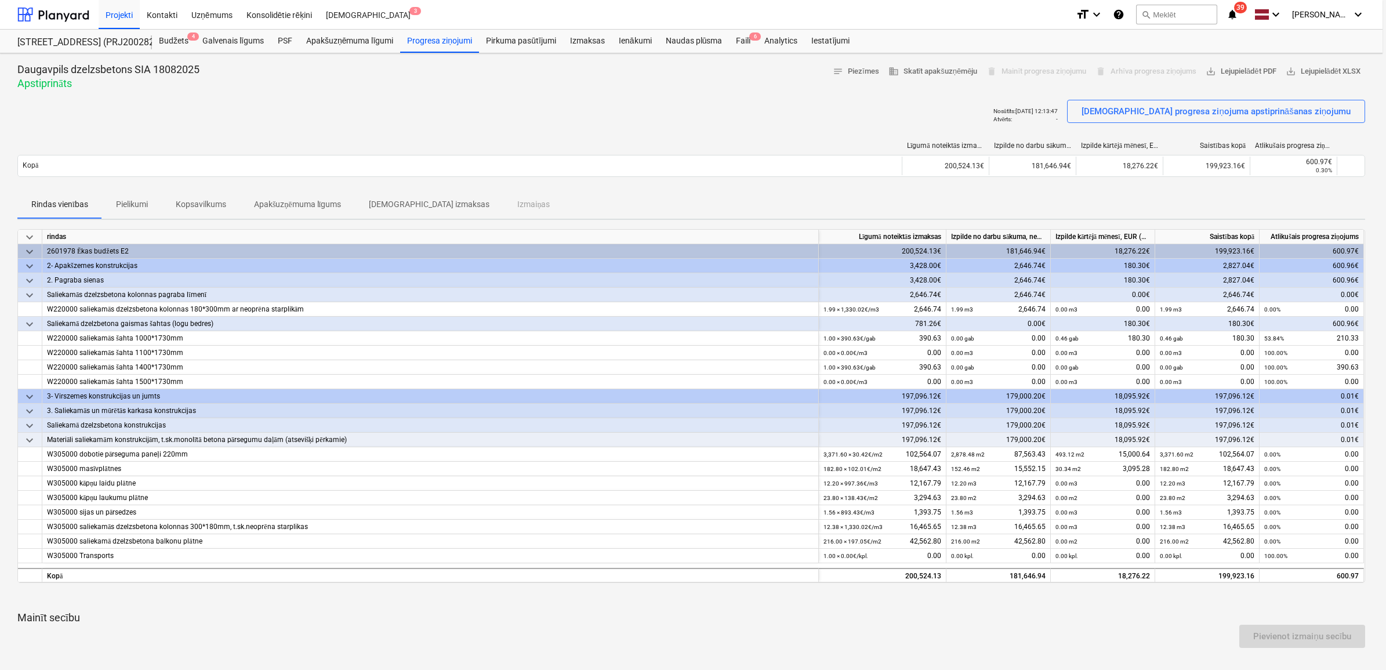
type textarea "x"
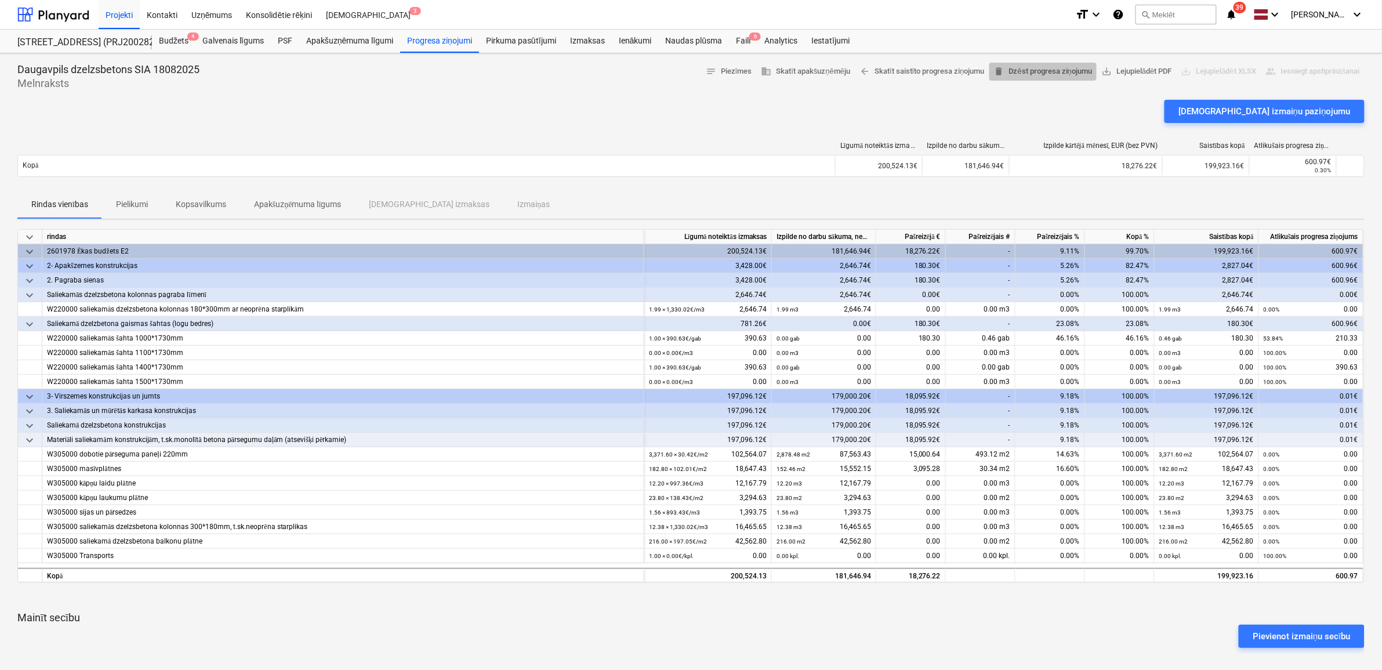
click at [1044, 70] on span "delete Dzēst progresa ziņojumu" at bounding box center [1043, 71] width 98 height 13
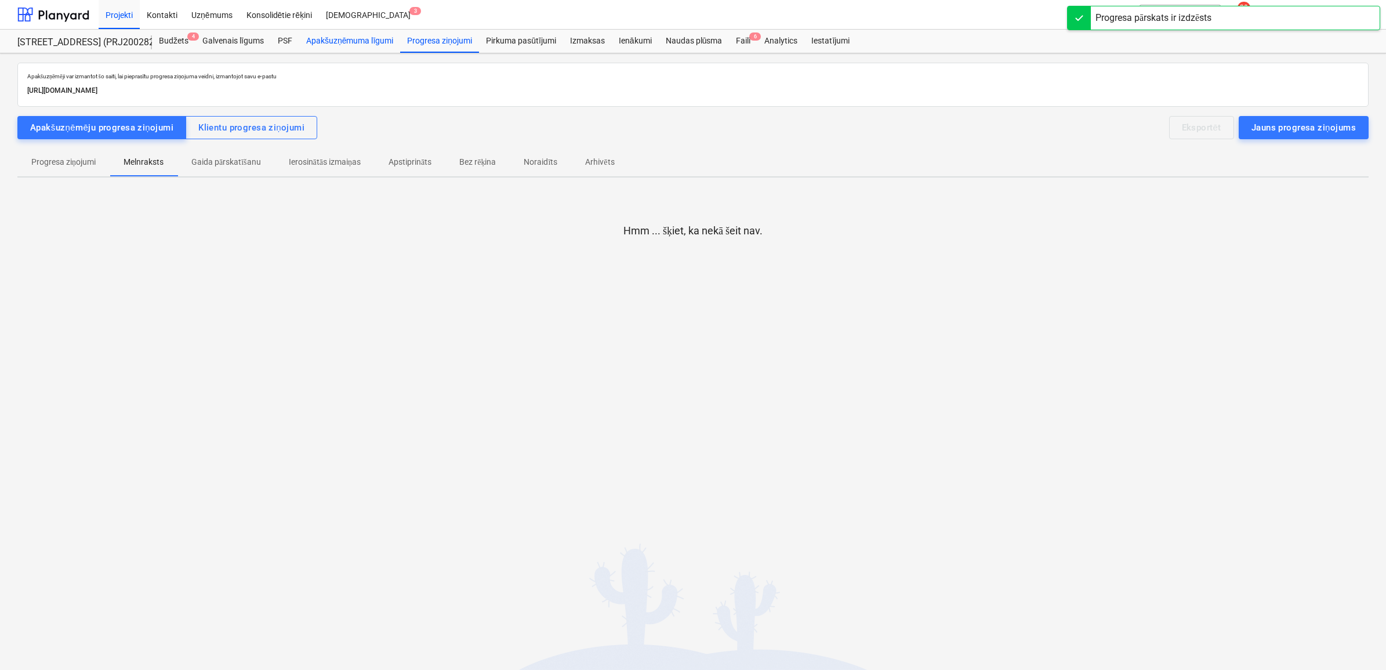
click at [343, 34] on div "Apakšuzņēmuma līgumi" at bounding box center [349, 41] width 101 height 23
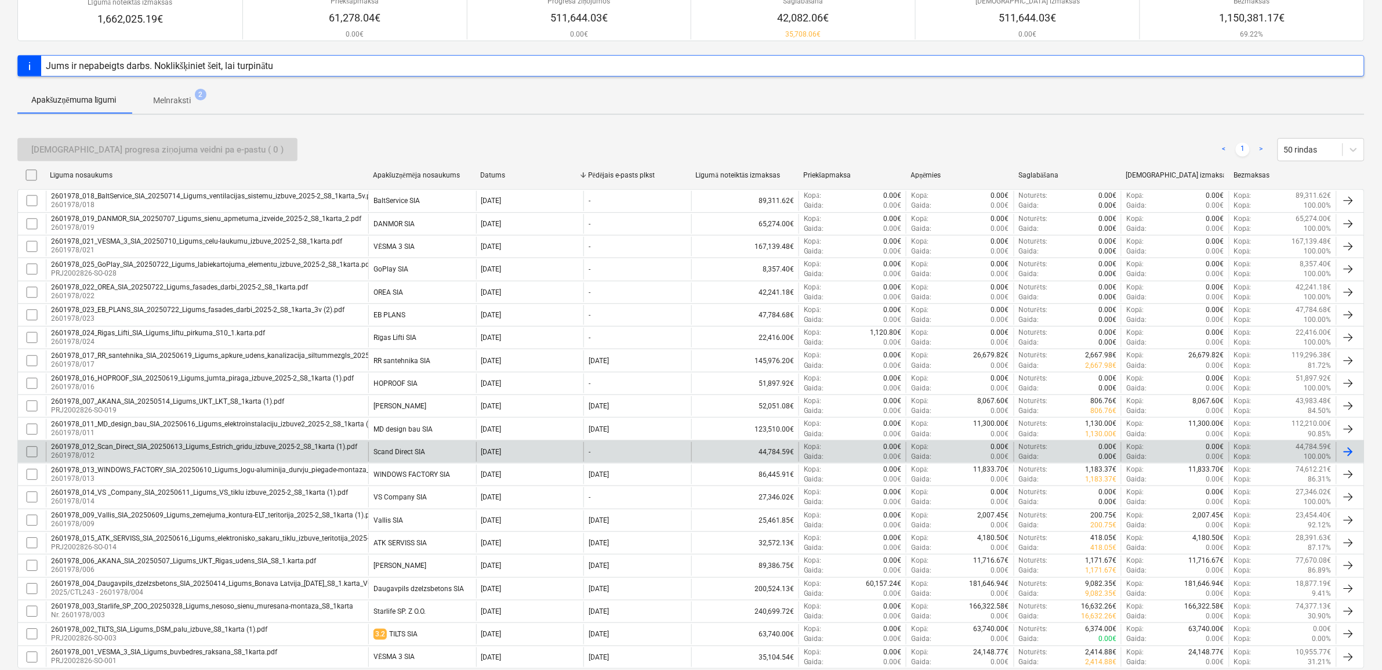
scroll to position [181, 0]
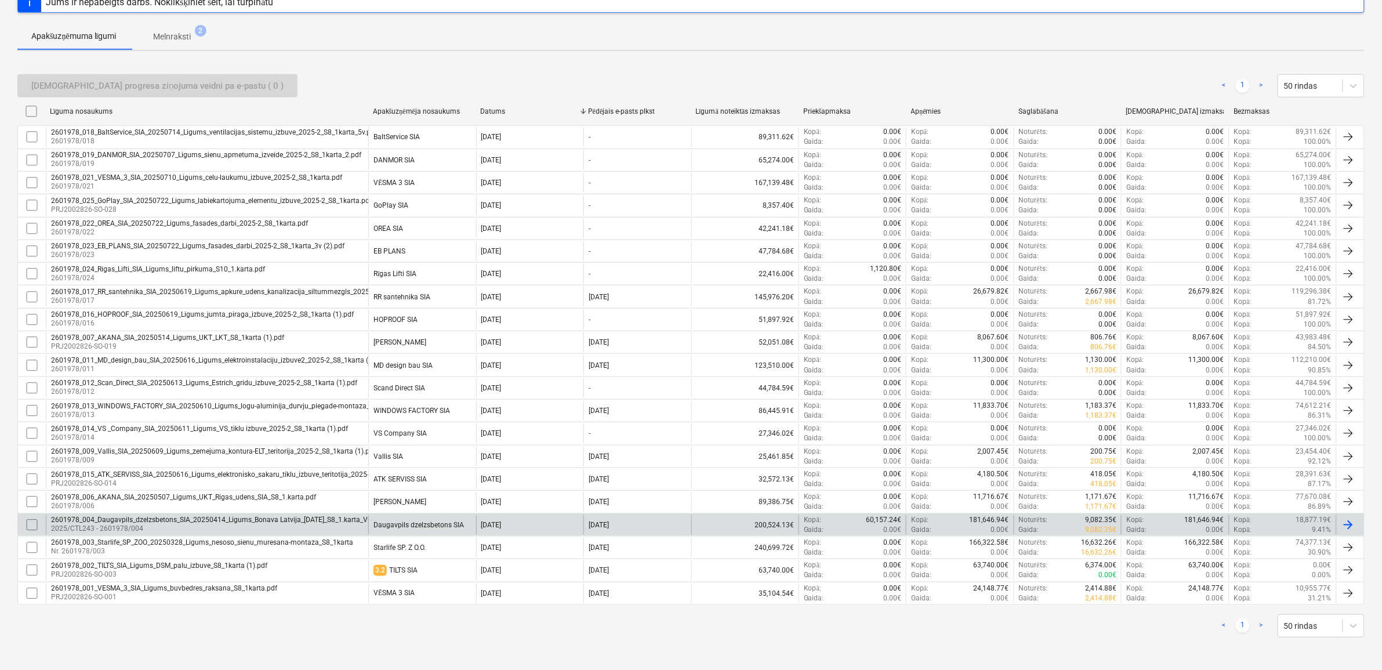
click at [188, 525] on p "2025/CTL243 - 2601978/004" at bounding box center [233, 529] width 365 height 10
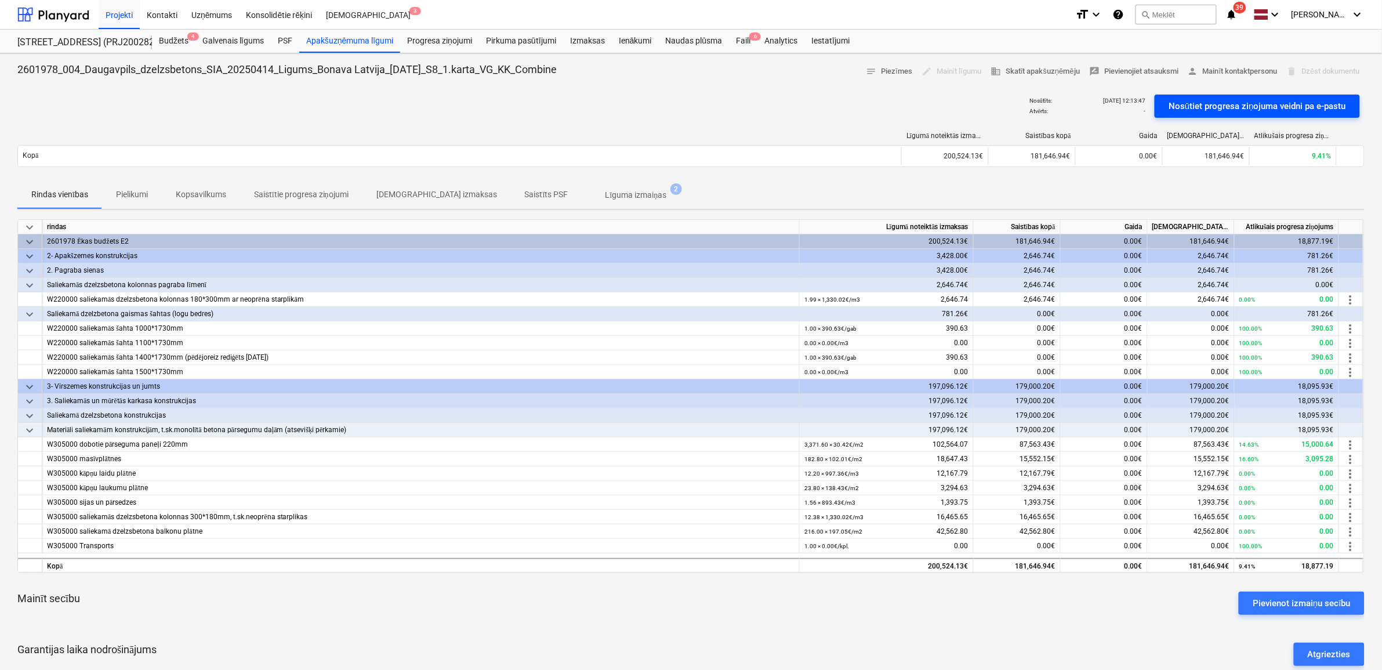
click at [1219, 106] on div "Nosūtiet progresa ziņojuma veidni pa e-pastu" at bounding box center [1256, 106] width 177 height 15
click at [746, 39] on div "Faili 6" at bounding box center [743, 41] width 28 height 23
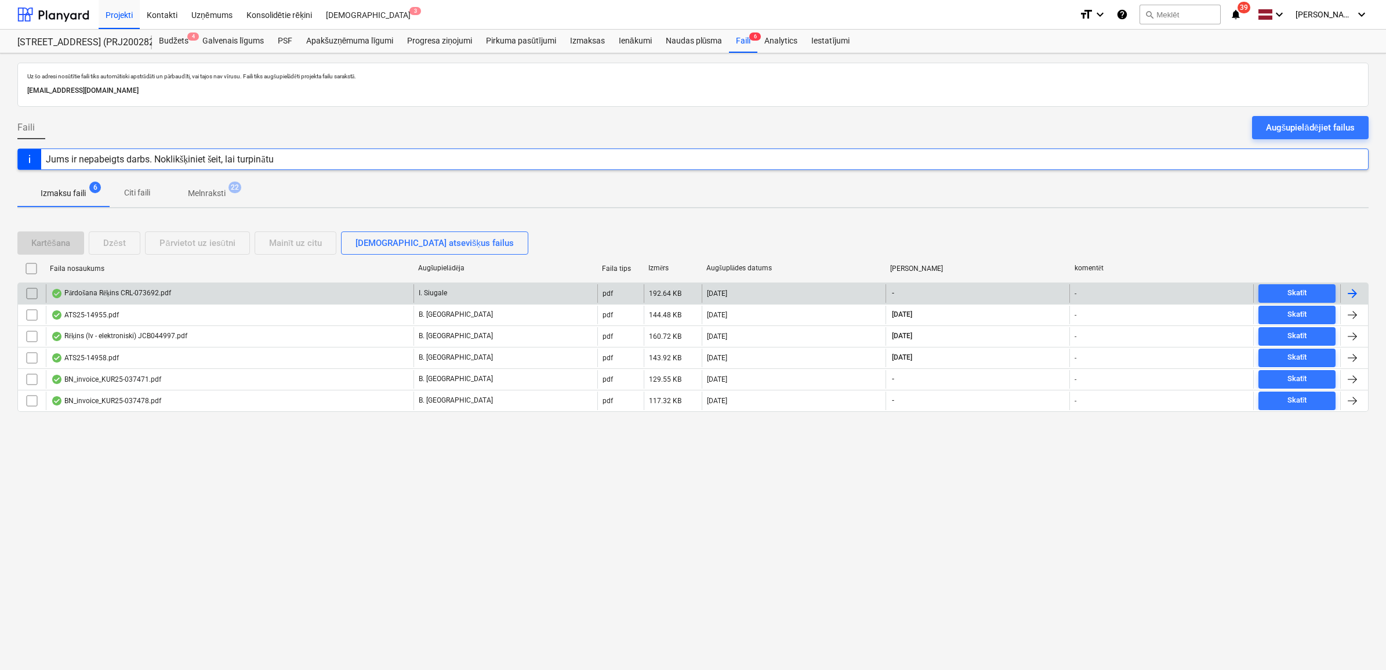
click at [245, 296] on div "Pārdošana Rēķins CRL-073692.pdf" at bounding box center [230, 293] width 368 height 19
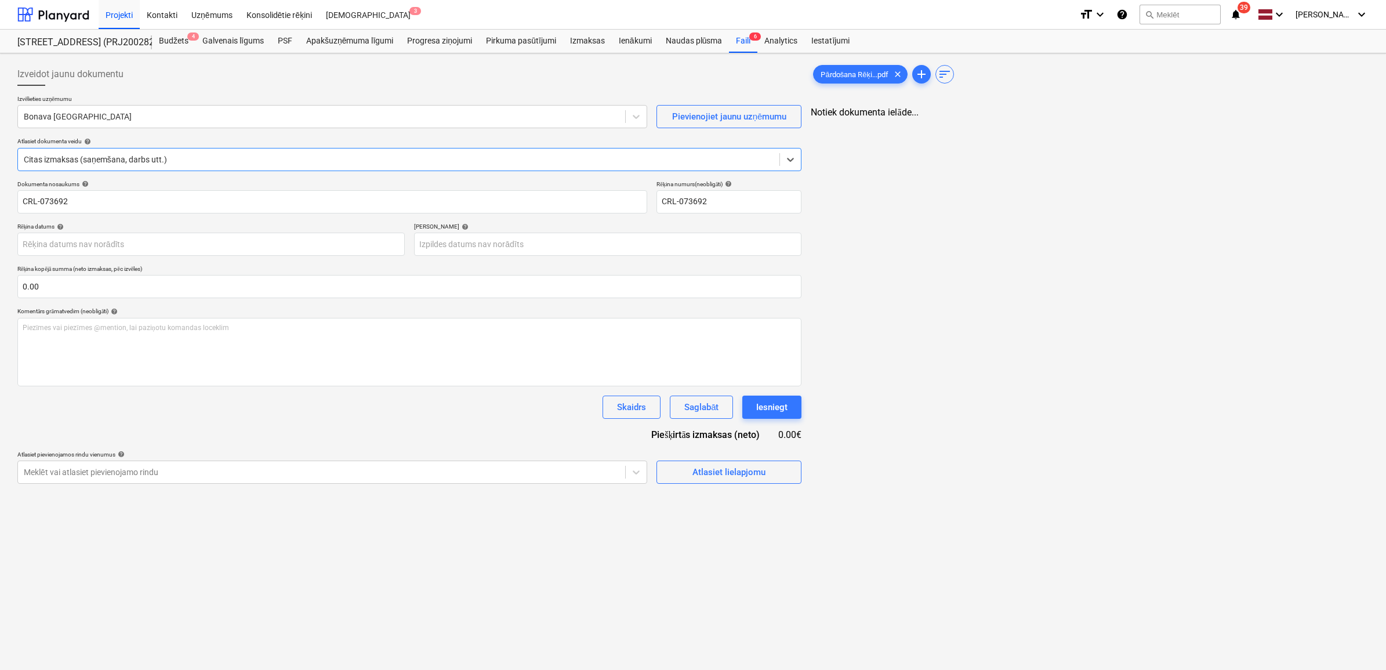
type input "CRL-073692"
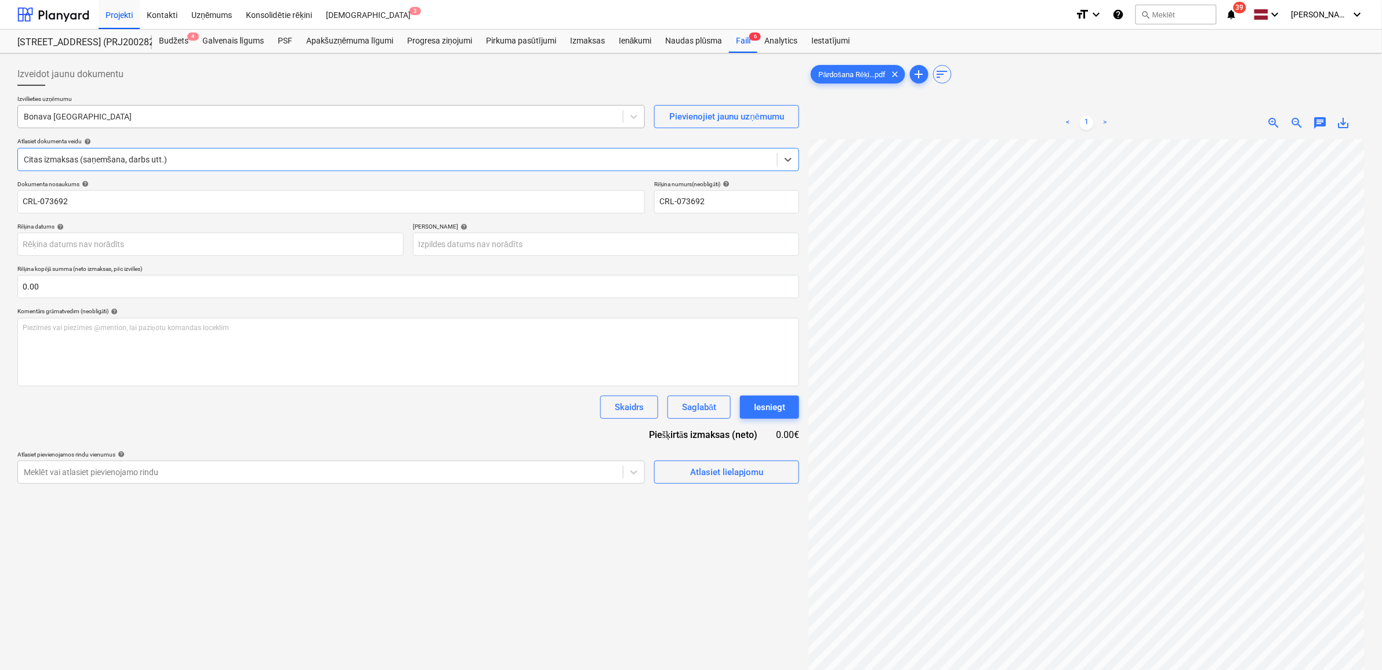
click at [195, 116] on div at bounding box center [320, 117] width 593 height 12
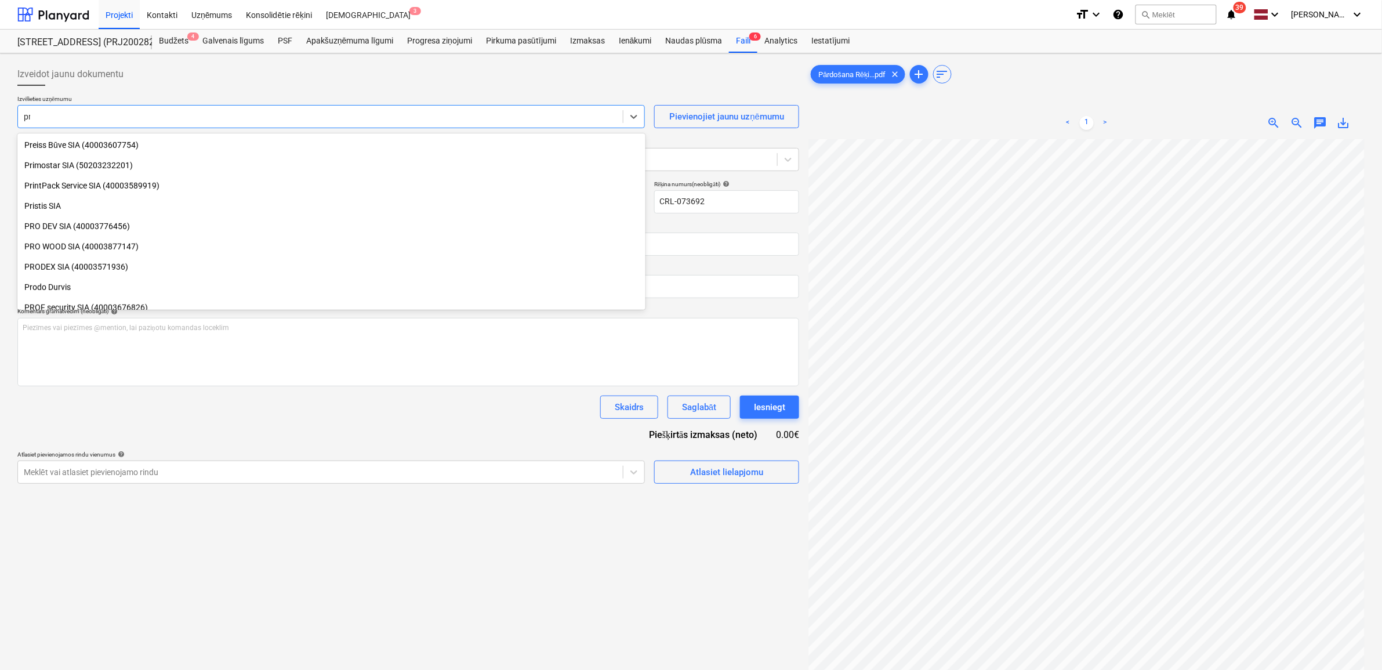
scroll to position [678, 0]
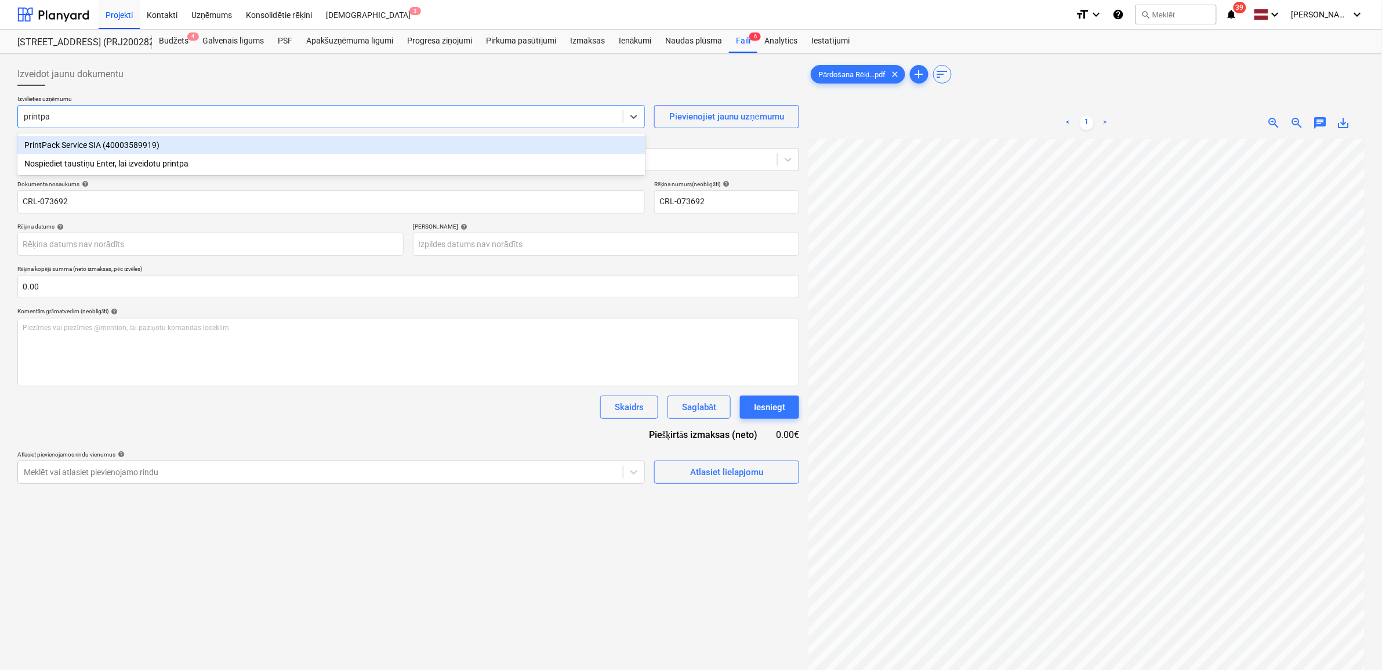
type input "printpac"
click at [93, 143] on div "PrintPack Service SIA (40003589919)" at bounding box center [331, 145] width 628 height 19
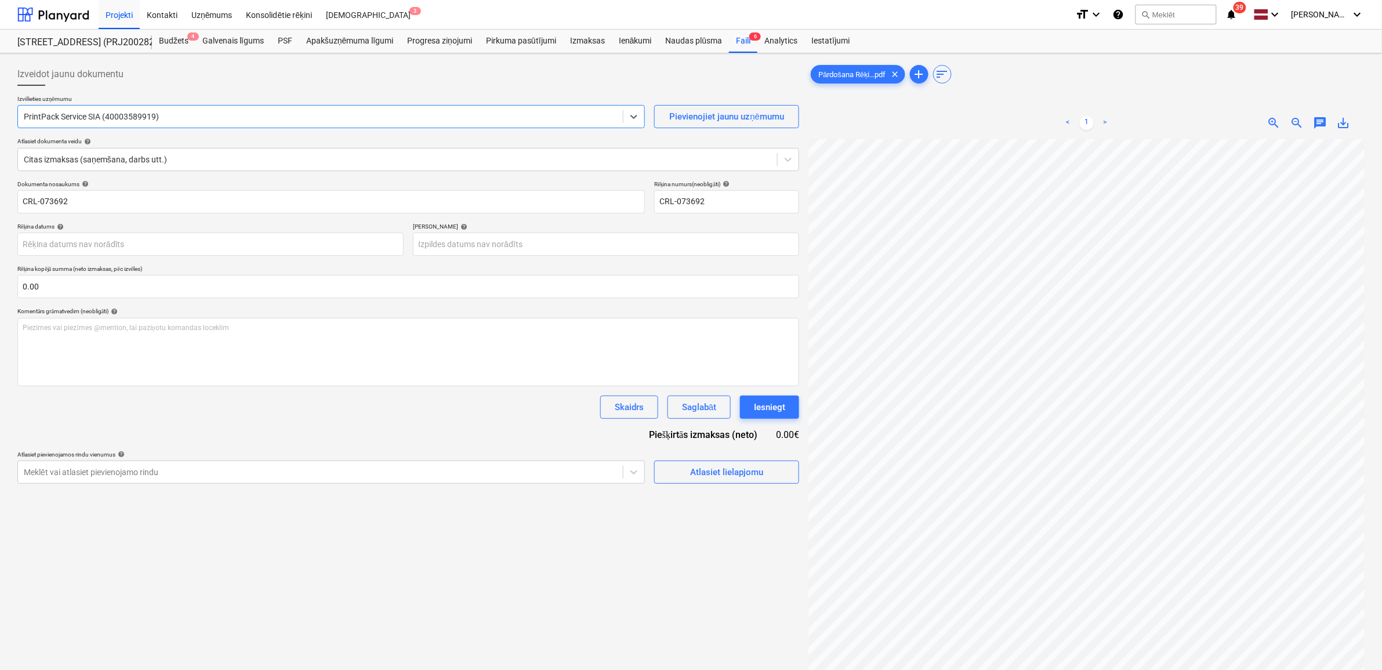
click at [1344, 121] on span "save_alt" at bounding box center [1344, 123] width 14 height 14
drag, startPoint x: 73, startPoint y: 203, endPoint x: 89, endPoint y: 201, distance: 15.8
click at [73, 203] on input "CRL-073692" at bounding box center [330, 201] width 627 height 23
drag, startPoint x: 31, startPoint y: 209, endPoint x: -21, endPoint y: 205, distance: 52.4
click at [0, 205] on html "Projekti Kontakti Uzņēmums Konsolidētie rēķini Iesūtne 3 format_size keyboard_a…" at bounding box center [691, 335] width 1382 height 670
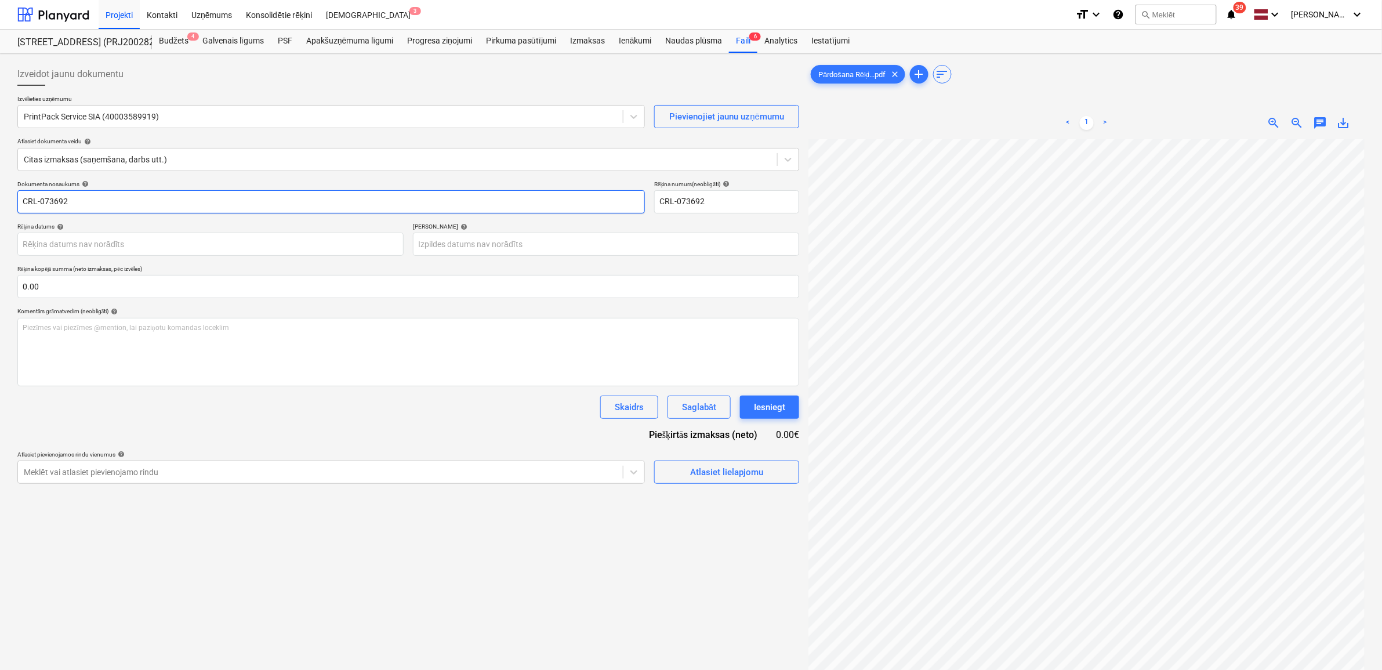
paste input "Pārdošana Rēķins"
type input "Pārdošana Rēķins CRL-073692"
click at [196, 241] on body "Projekti Kontakti Uzņēmums Konsolidētie rēķini Iesūtne 3 format_size keyboard_a…" at bounding box center [691, 335] width 1382 height 670
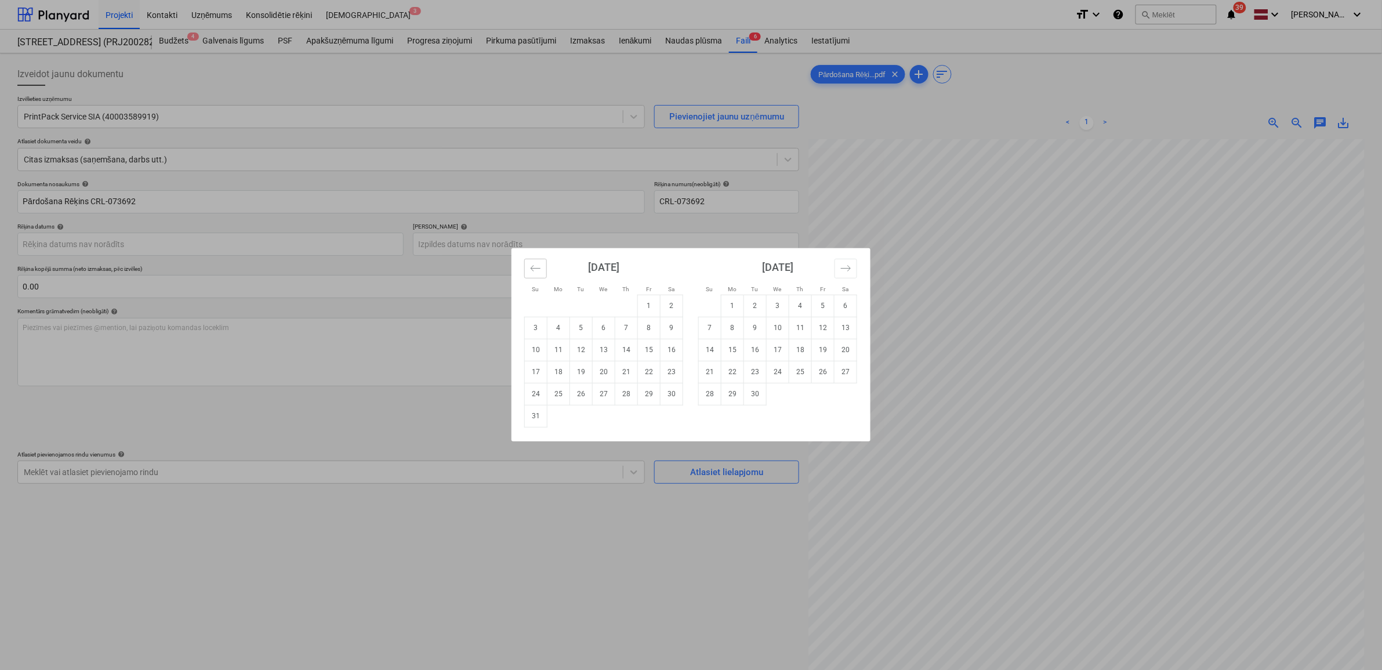
click at [528, 263] on button "Move backward to switch to the previous month." at bounding box center [535, 269] width 23 height 20
click at [581, 344] on td "15" at bounding box center [581, 350] width 23 height 22
type input "[DATE]"
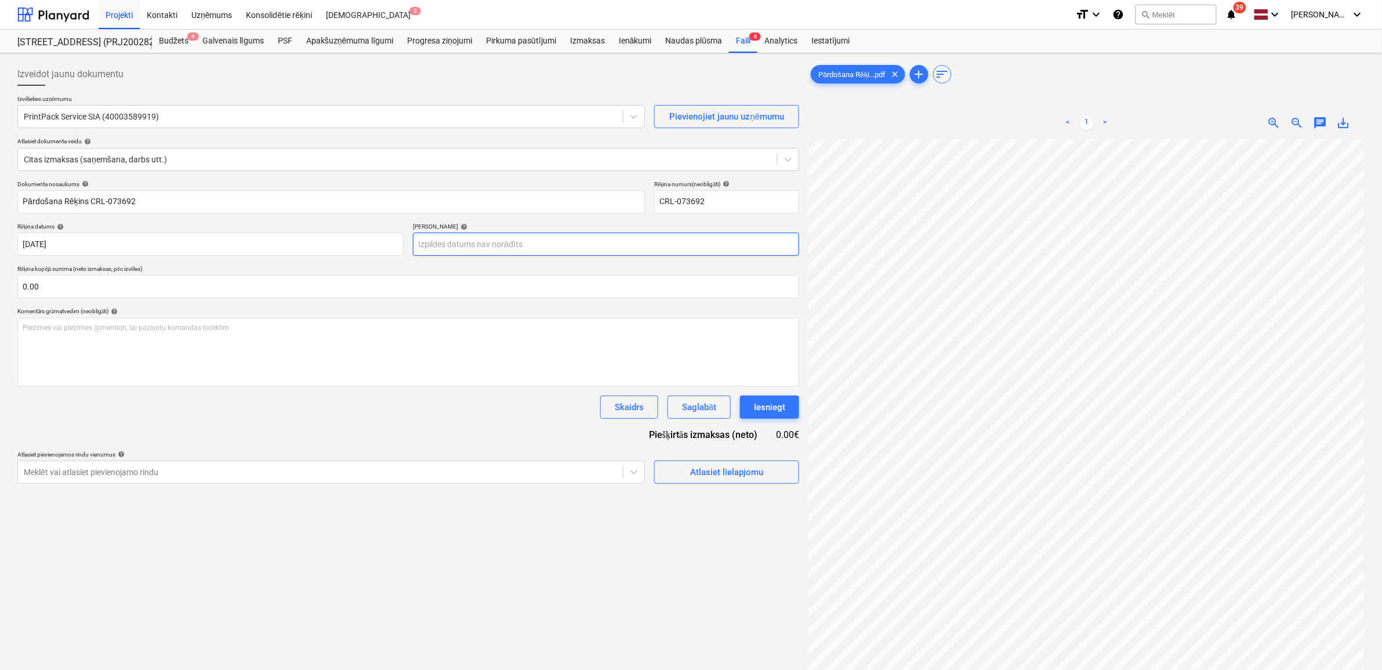
click at [575, 241] on body "Projekti Kontakti Uzņēmums Konsolidētie rēķini Iesūtne 3 format_size keyboard_a…" at bounding box center [691, 335] width 1382 height 670
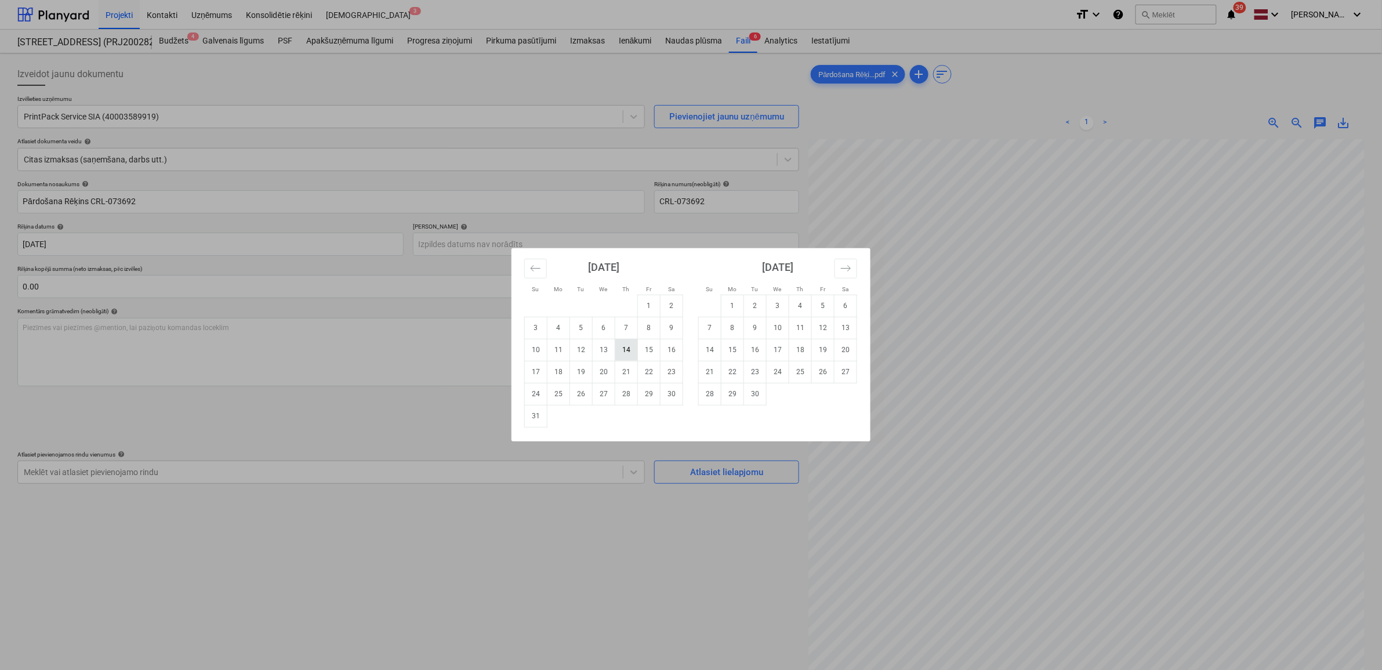
click at [632, 349] on td "14" at bounding box center [626, 350] width 23 height 22
type input "[DATE]"
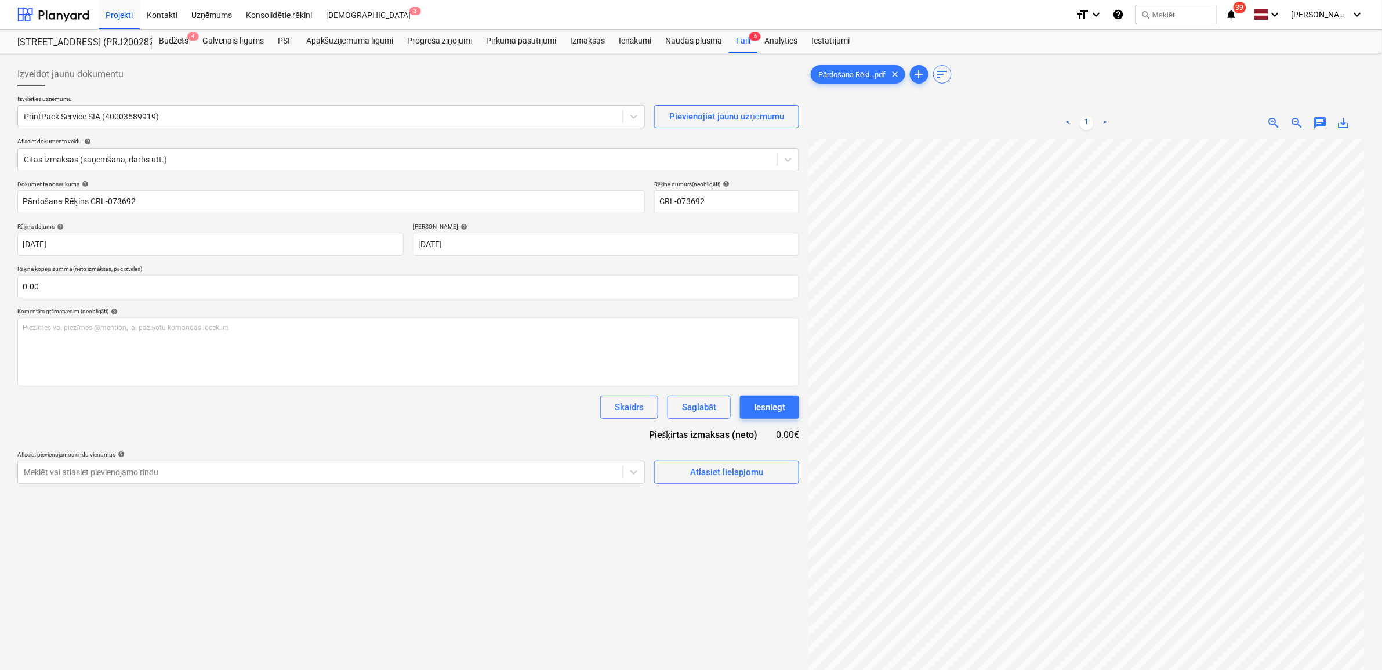
scroll to position [103, 53]
click at [291, 289] on input "text" at bounding box center [408, 286] width 782 height 23
type input "154.00"
click at [705, 502] on div "Atlasiet lielapjomu" at bounding box center [726, 500] width 73 height 15
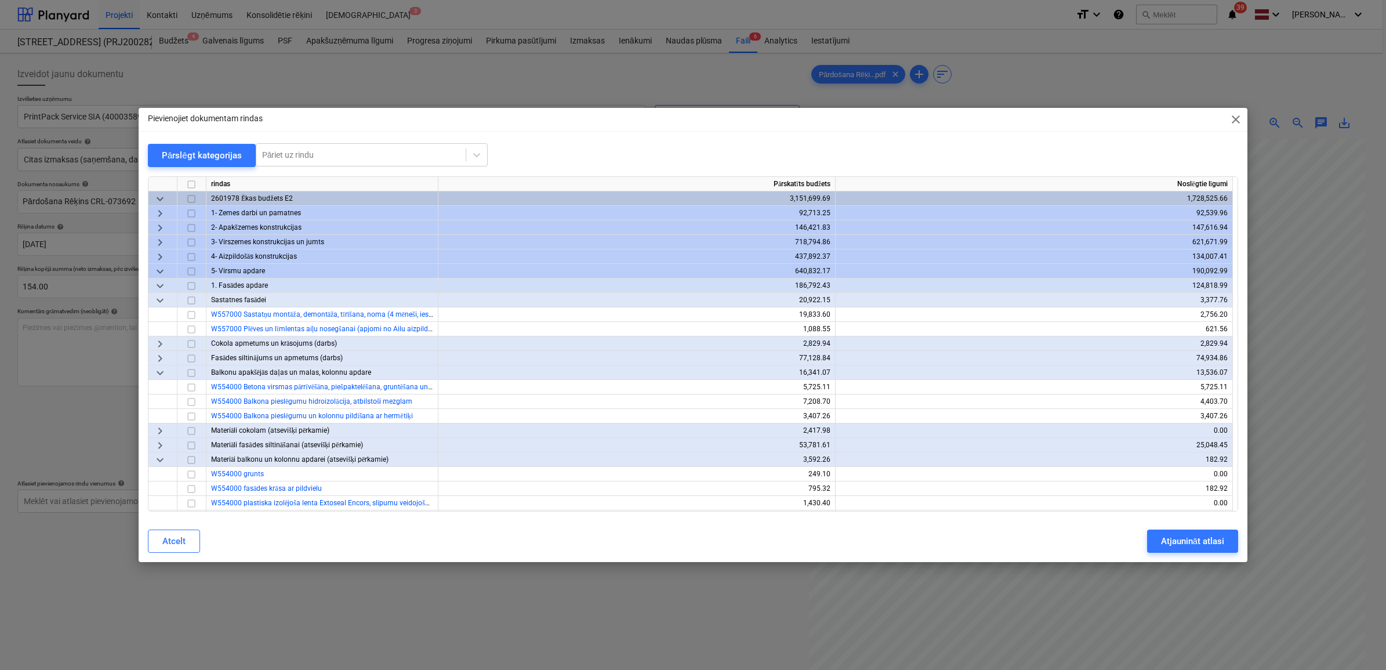
click at [161, 273] on span "keyboard_arrow_down" at bounding box center [160, 271] width 14 height 14
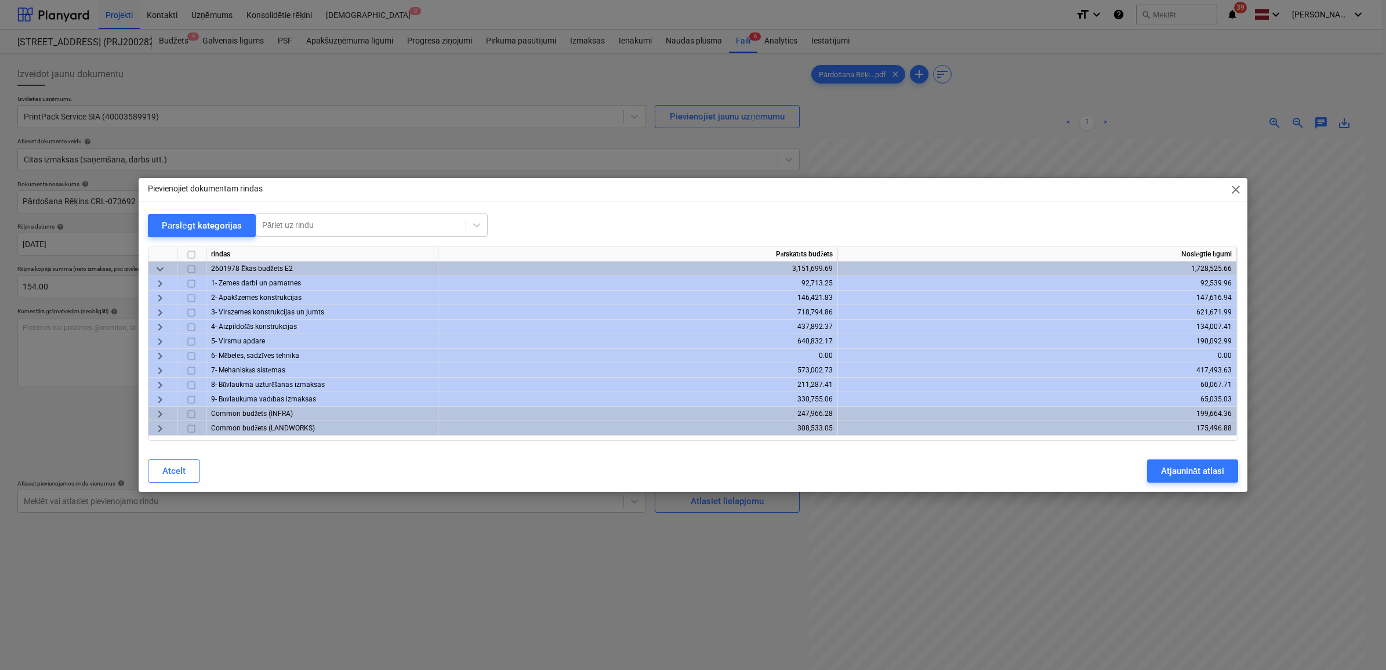
click at [158, 326] on span "keyboard_arrow_right" at bounding box center [160, 327] width 14 height 14
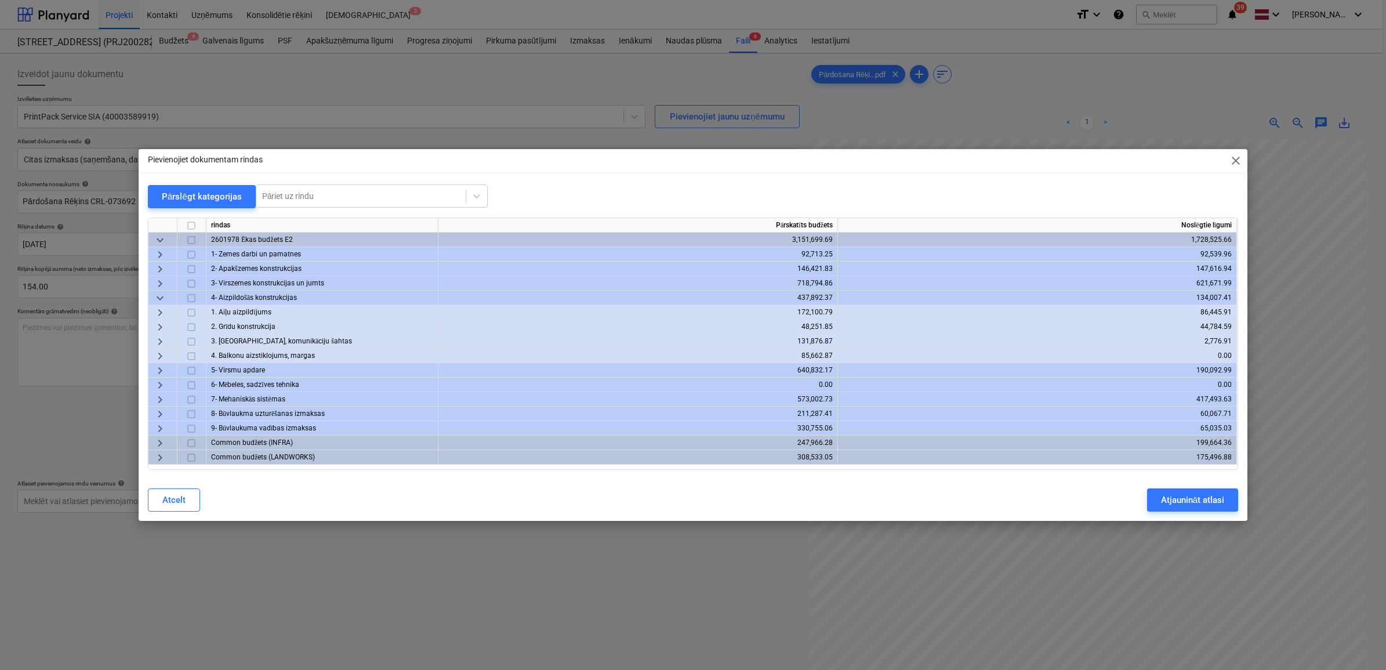
click at [160, 355] on span "keyboard_arrow_right" at bounding box center [160, 356] width 14 height 14
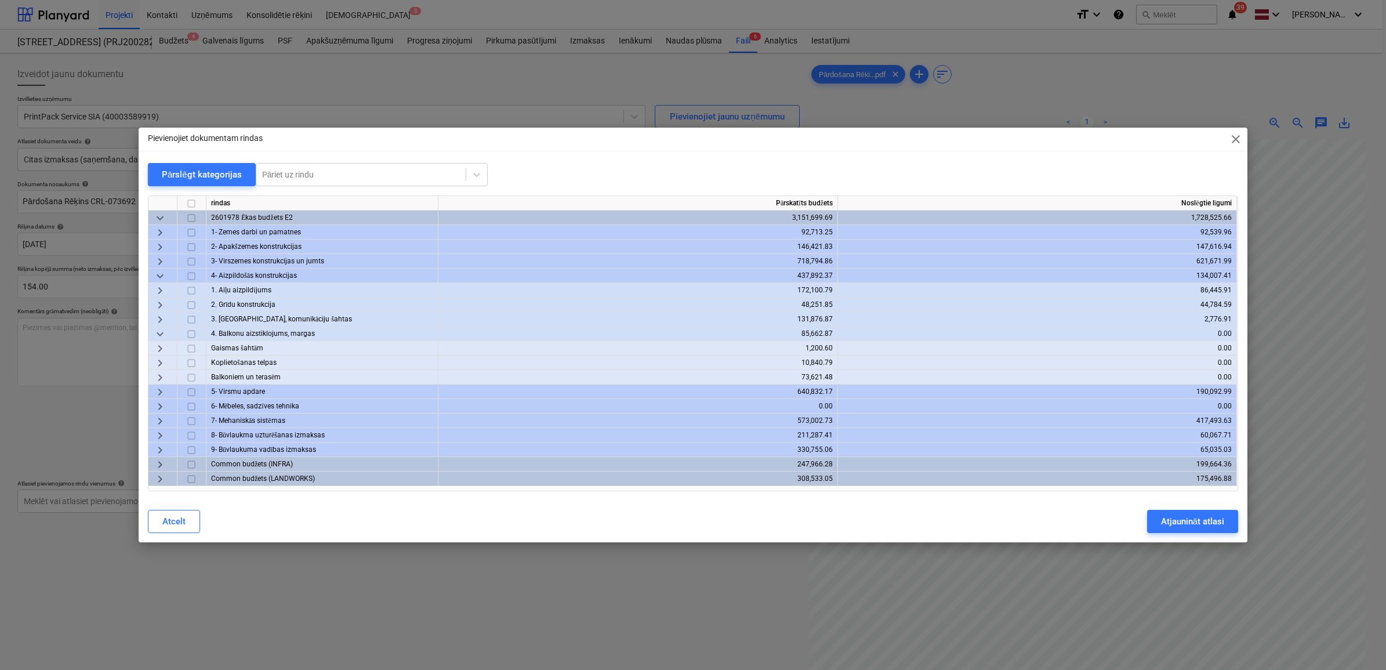
click at [162, 375] on span "keyboard_arrow_right" at bounding box center [160, 378] width 14 height 14
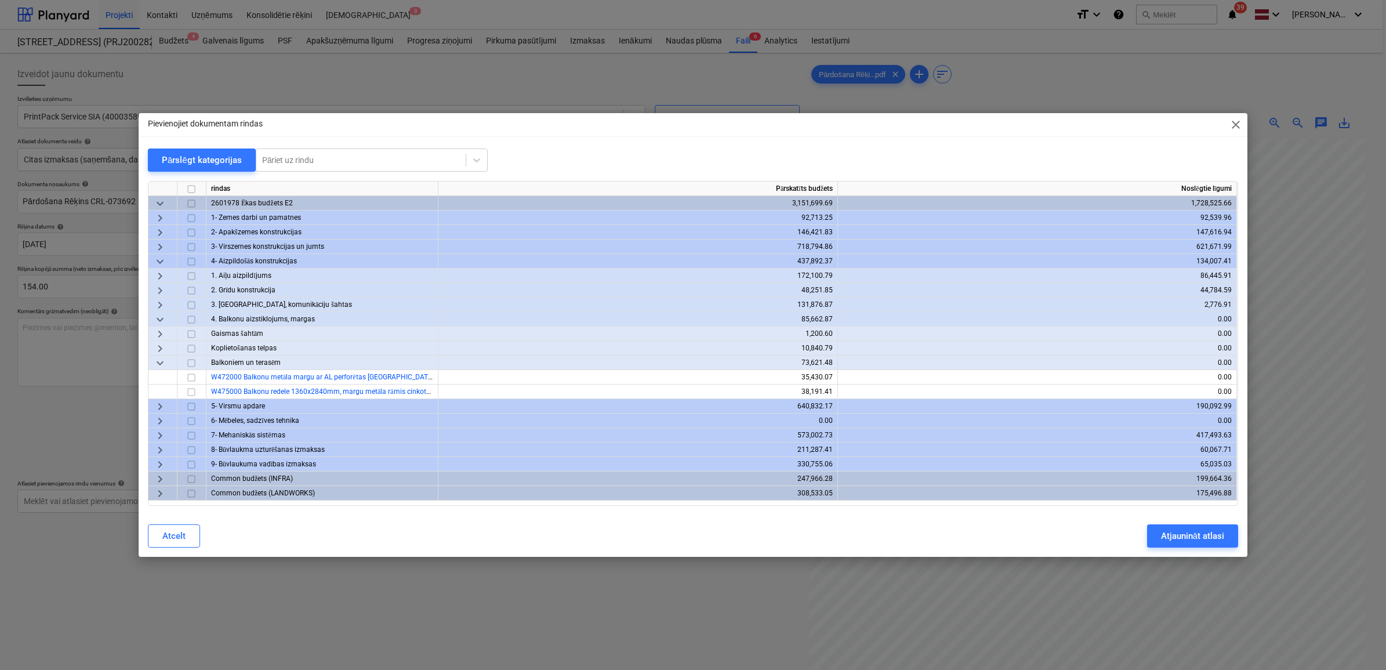
click at [160, 361] on span "keyboard_arrow_down" at bounding box center [160, 363] width 14 height 14
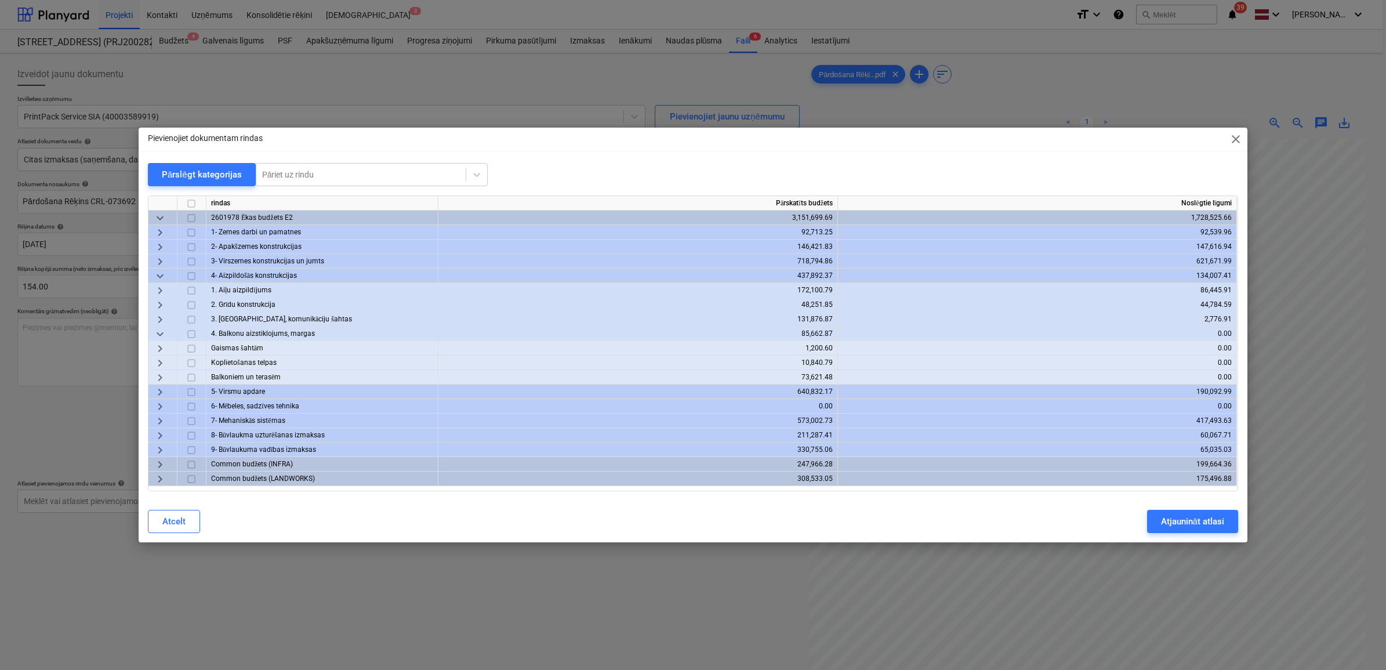
click at [160, 337] on span "keyboard_arrow_down" at bounding box center [160, 334] width 14 height 14
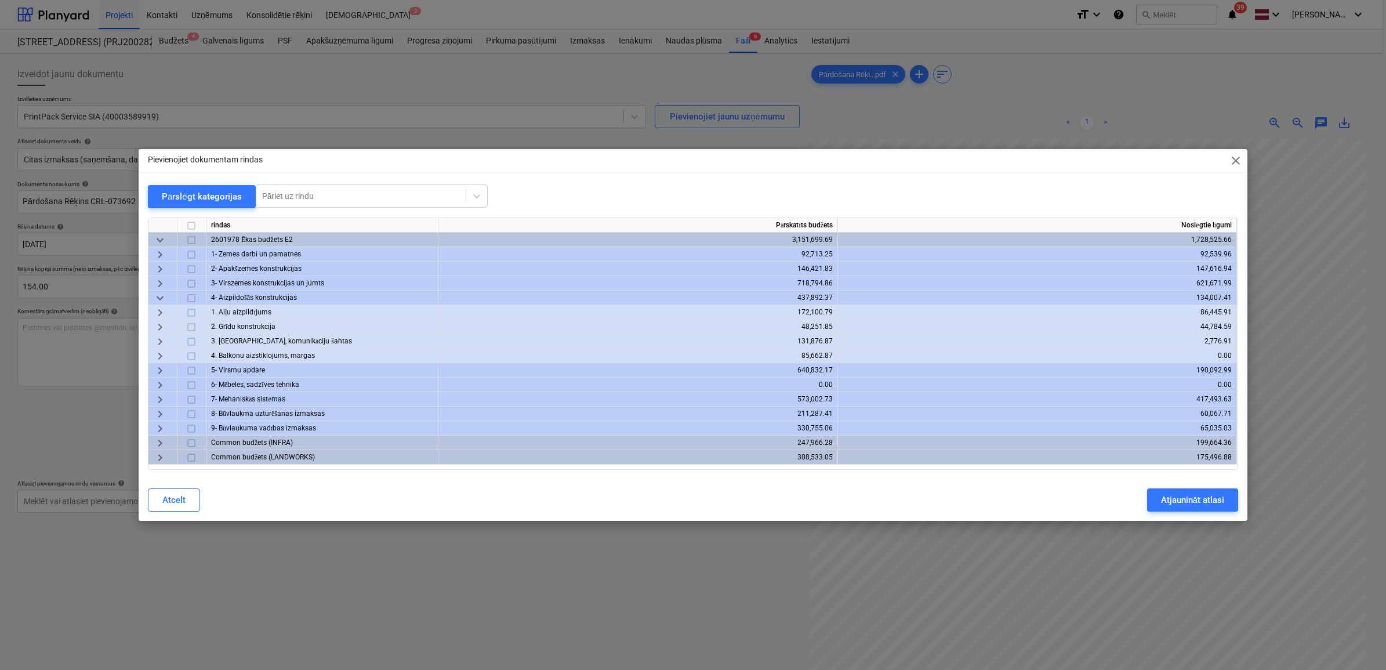
click at [162, 369] on span "keyboard_arrow_right" at bounding box center [160, 371] width 14 height 14
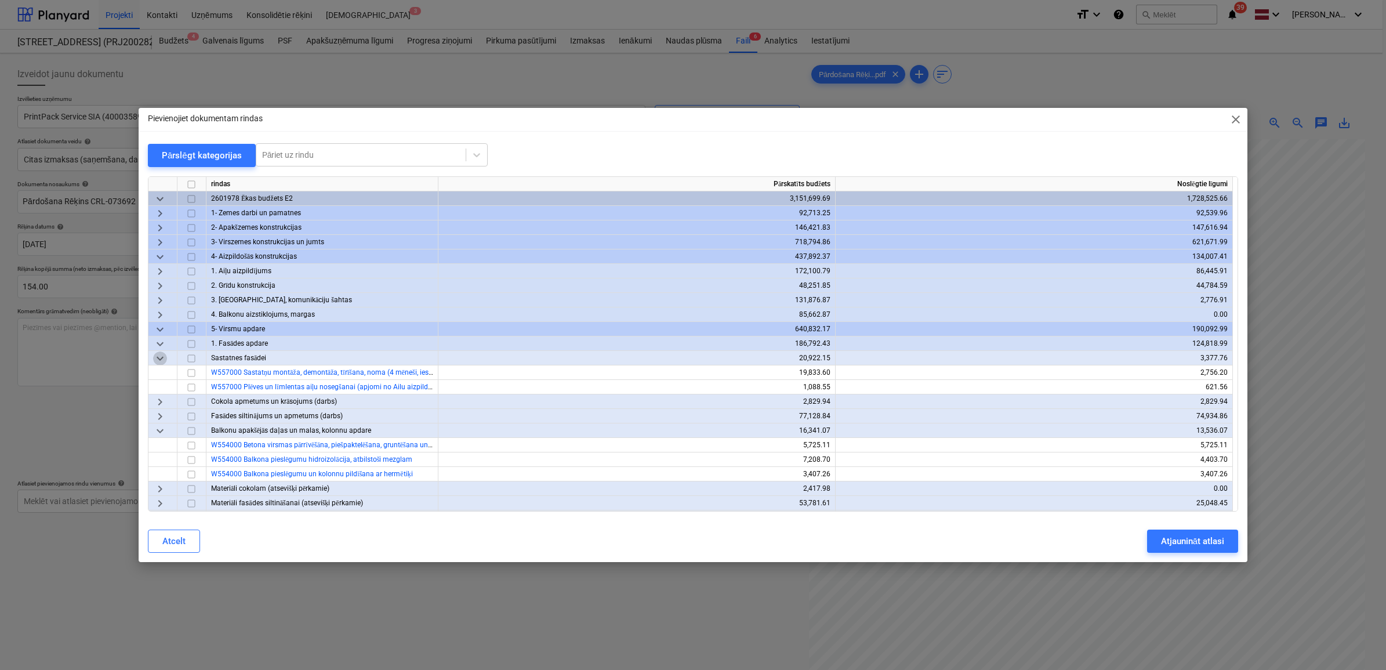
click at [159, 355] on span "keyboard_arrow_down" at bounding box center [160, 358] width 14 height 14
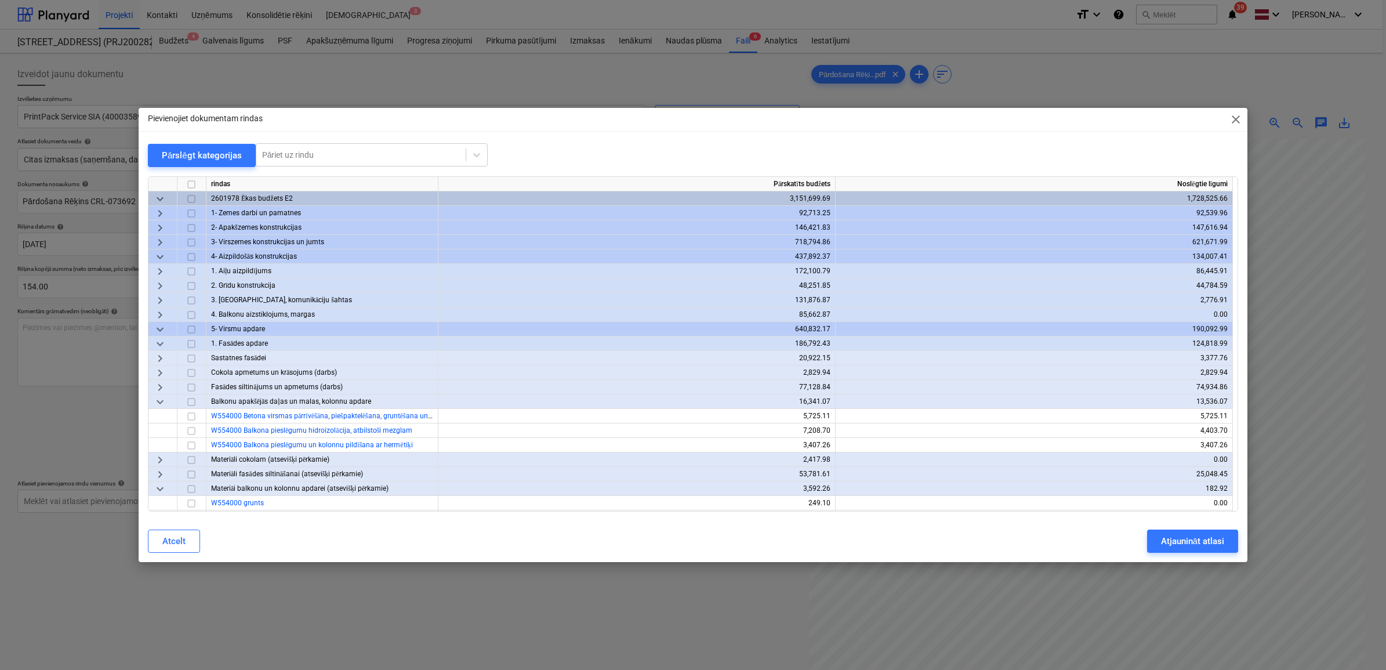
click at [159, 355] on span "keyboard_arrow_right" at bounding box center [160, 358] width 14 height 14
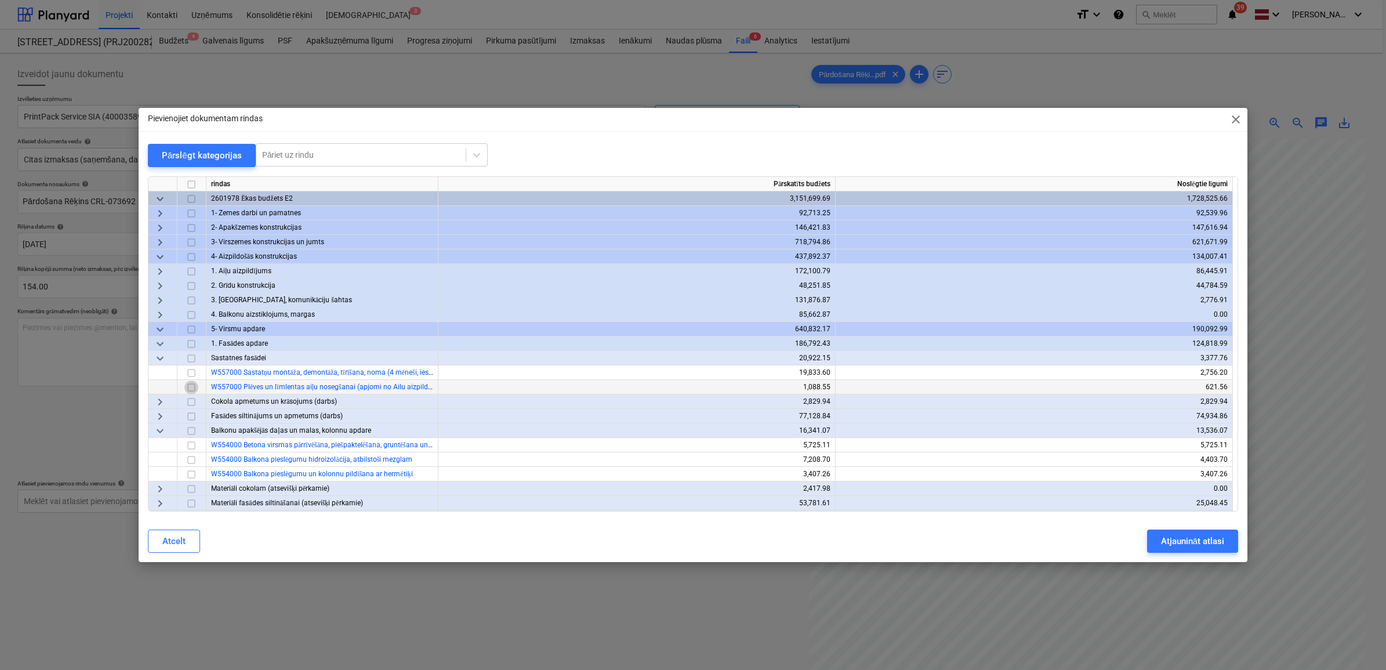
click at [190, 384] on input "checkbox" at bounding box center [191, 387] width 14 height 14
click at [1205, 540] on div "Atjaunināt atlasi" at bounding box center [1192, 540] width 63 height 15
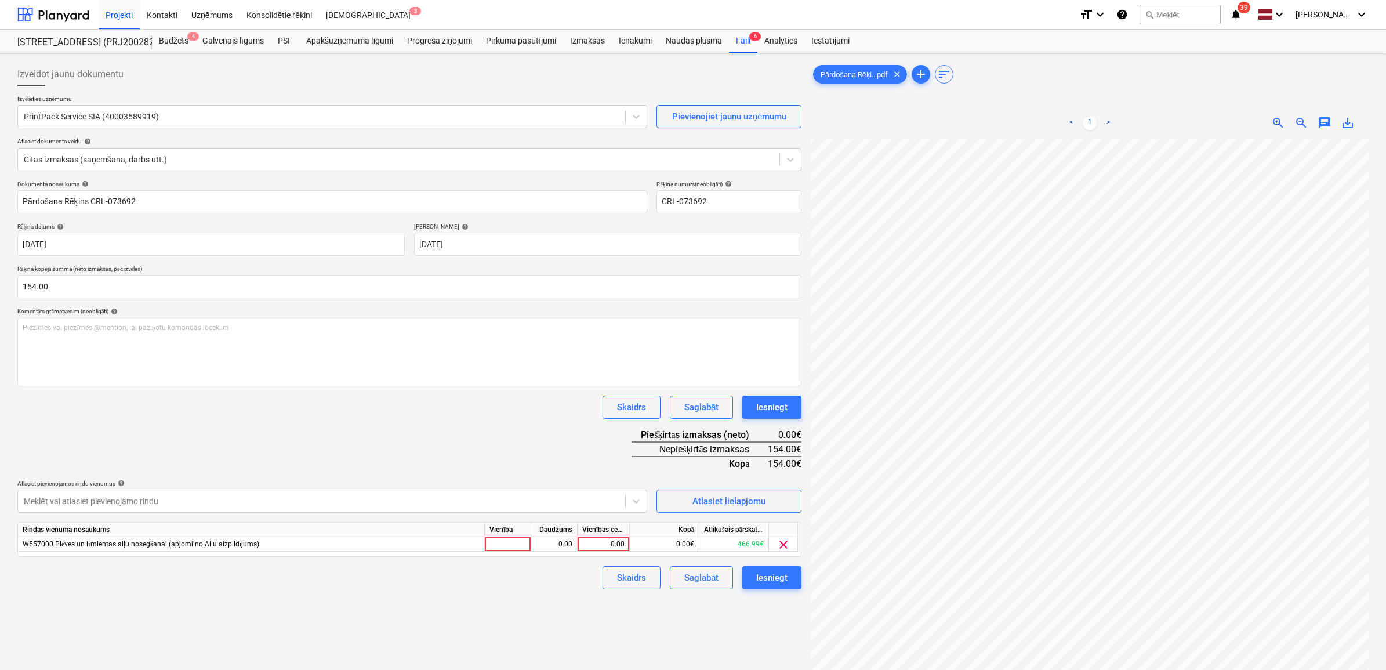
scroll to position [103, 52]
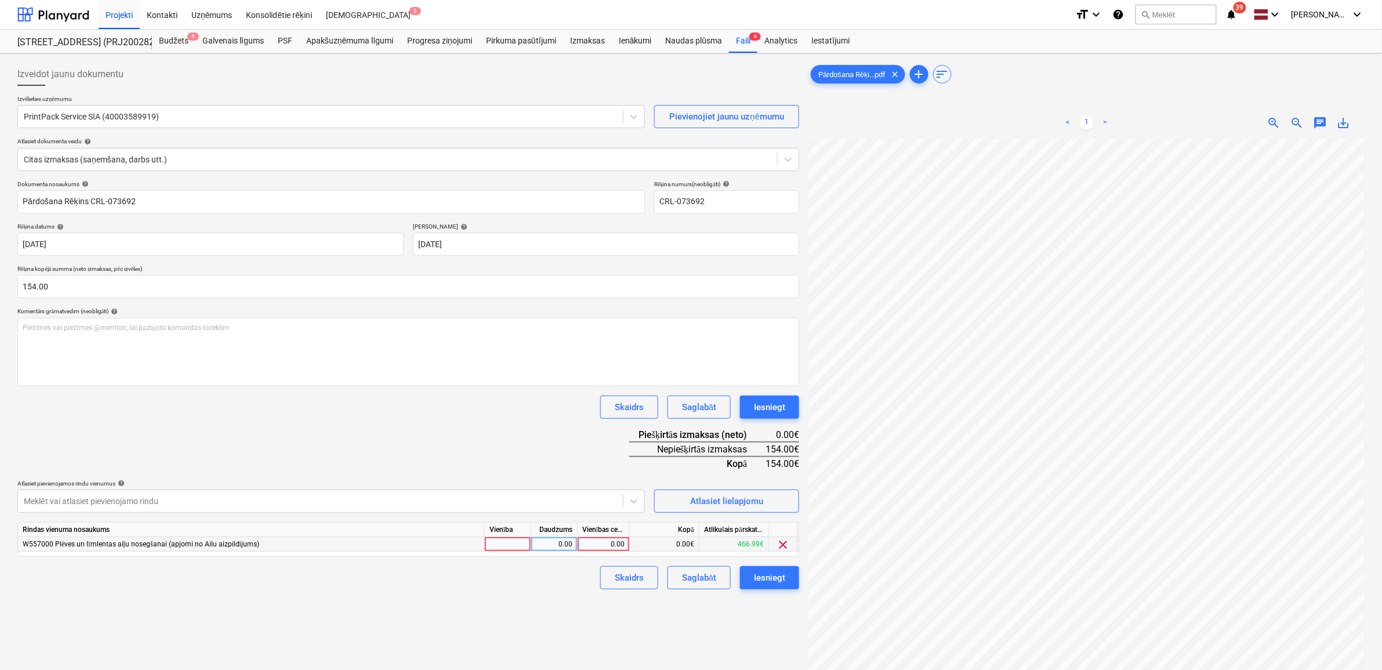
click at [592, 543] on div "0.00" at bounding box center [603, 544] width 42 height 14
type input "154"
click at [717, 644] on div "Izveidot jaunu dokumentu Izvēlieties uzņēmumu PrintPack Service SIA (4000358991…" at bounding box center [408, 419] width 791 height 723
click at [770, 578] on div "Iesniegt" at bounding box center [769, 577] width 31 height 15
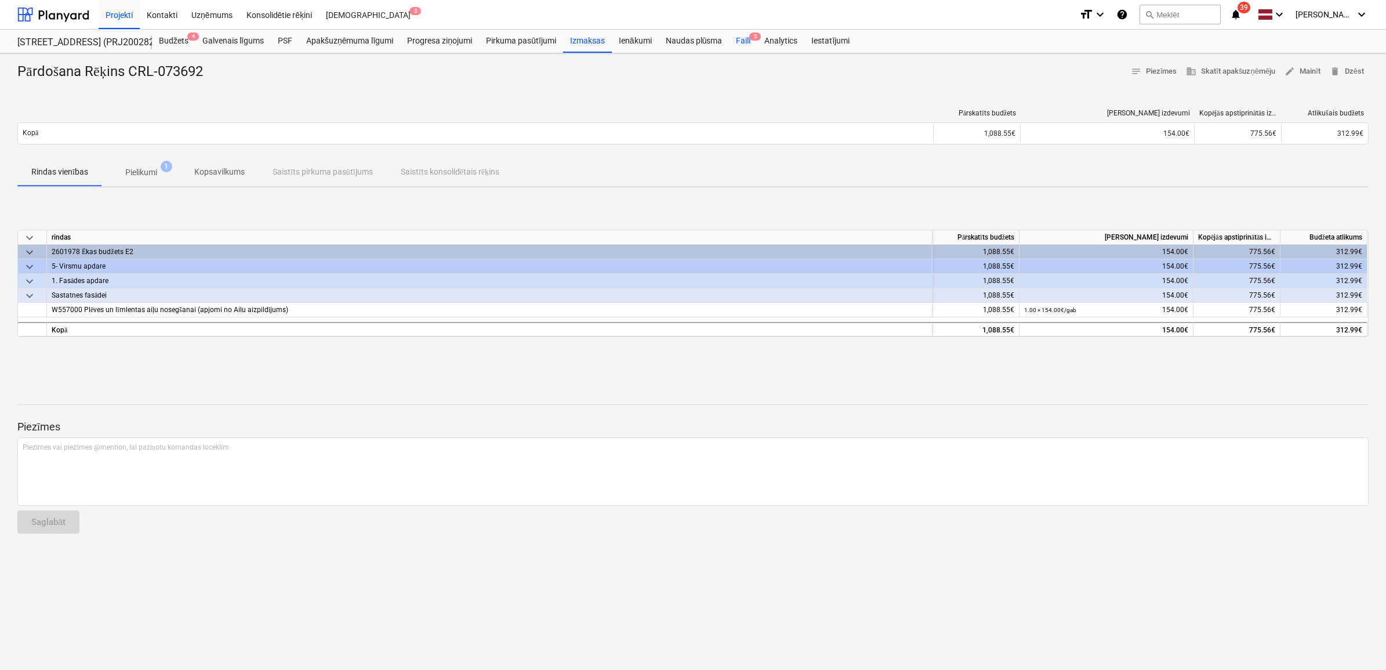
click at [731, 41] on div "Faili 5" at bounding box center [743, 41] width 28 height 23
